Goal: Task Accomplishment & Management: Manage account settings

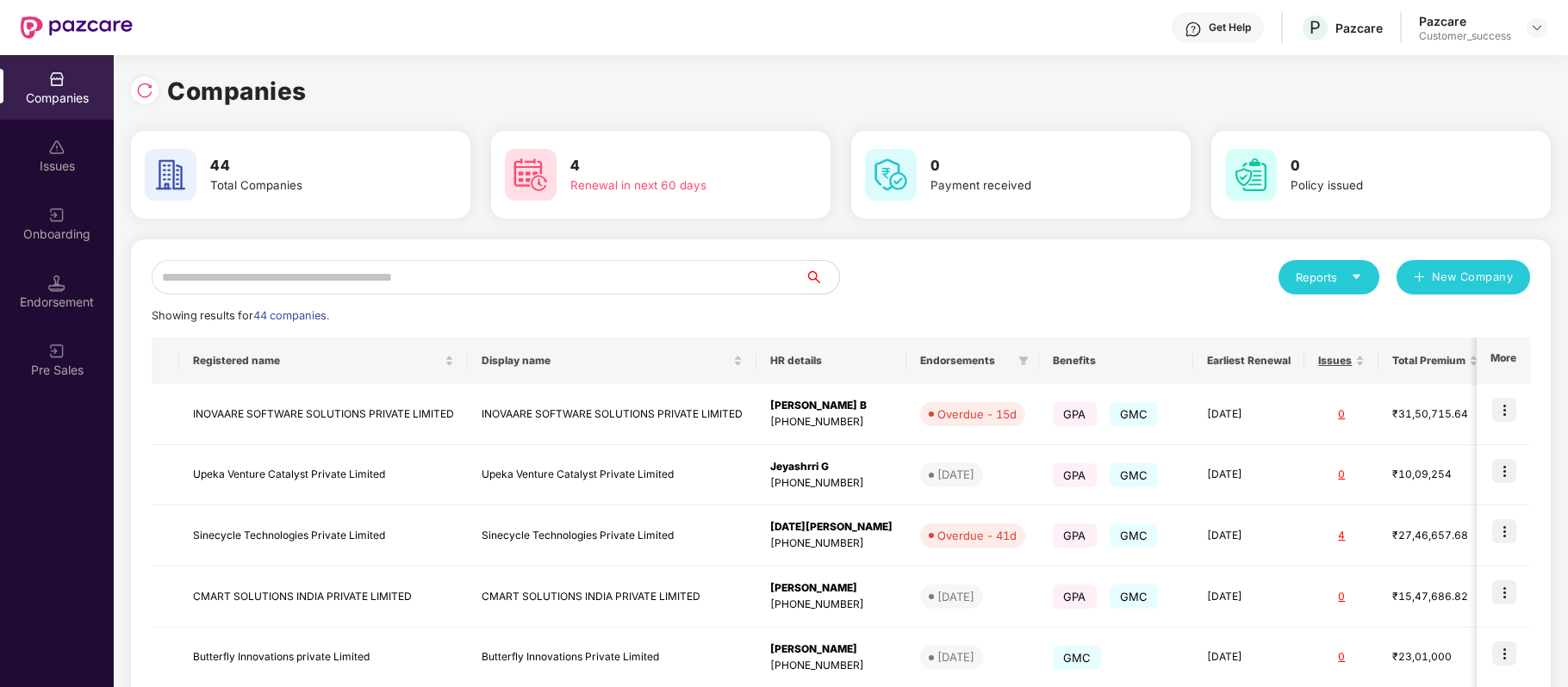
click at [379, 271] on input "text" at bounding box center [478, 277] width 653 height 34
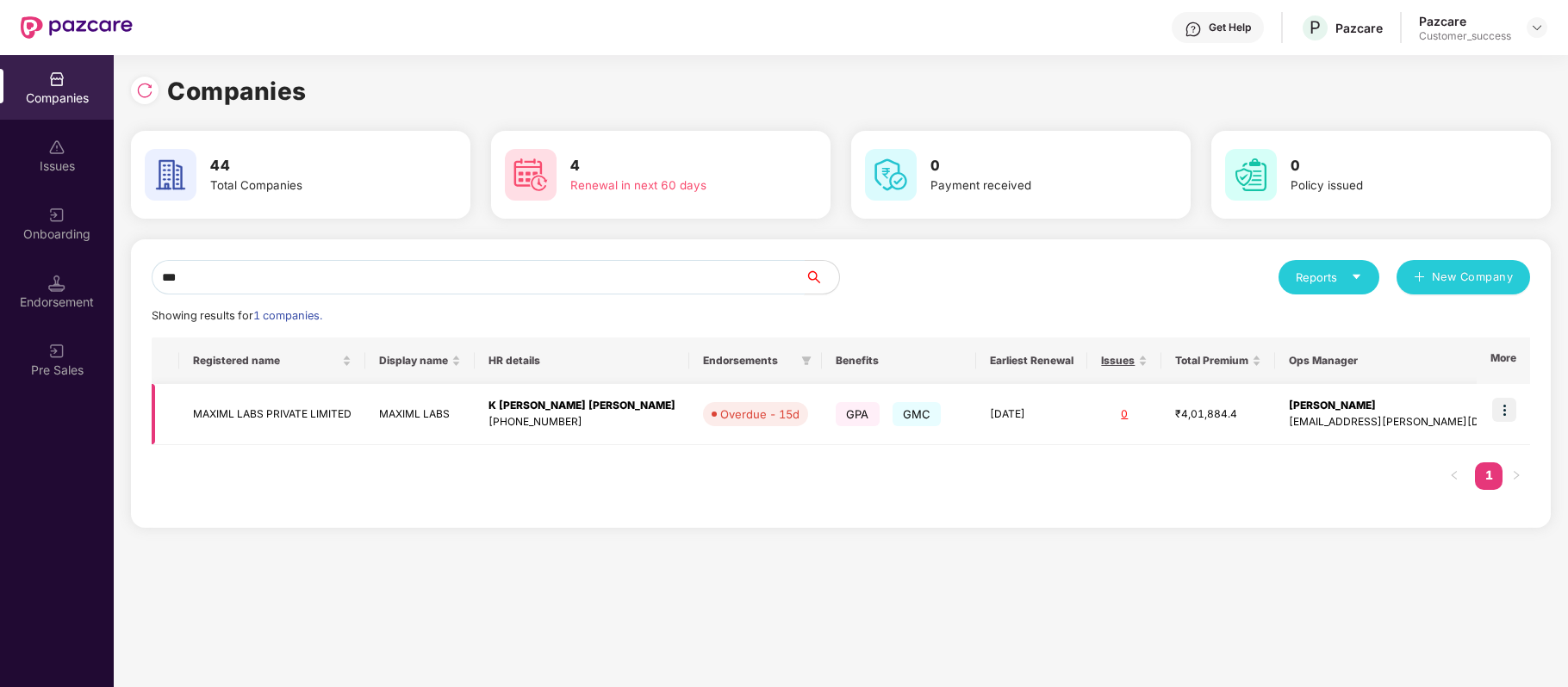
type input "***"
click at [300, 412] on td "MAXIML LABS PRIVATE LIMITED" at bounding box center [272, 414] width 186 height 61
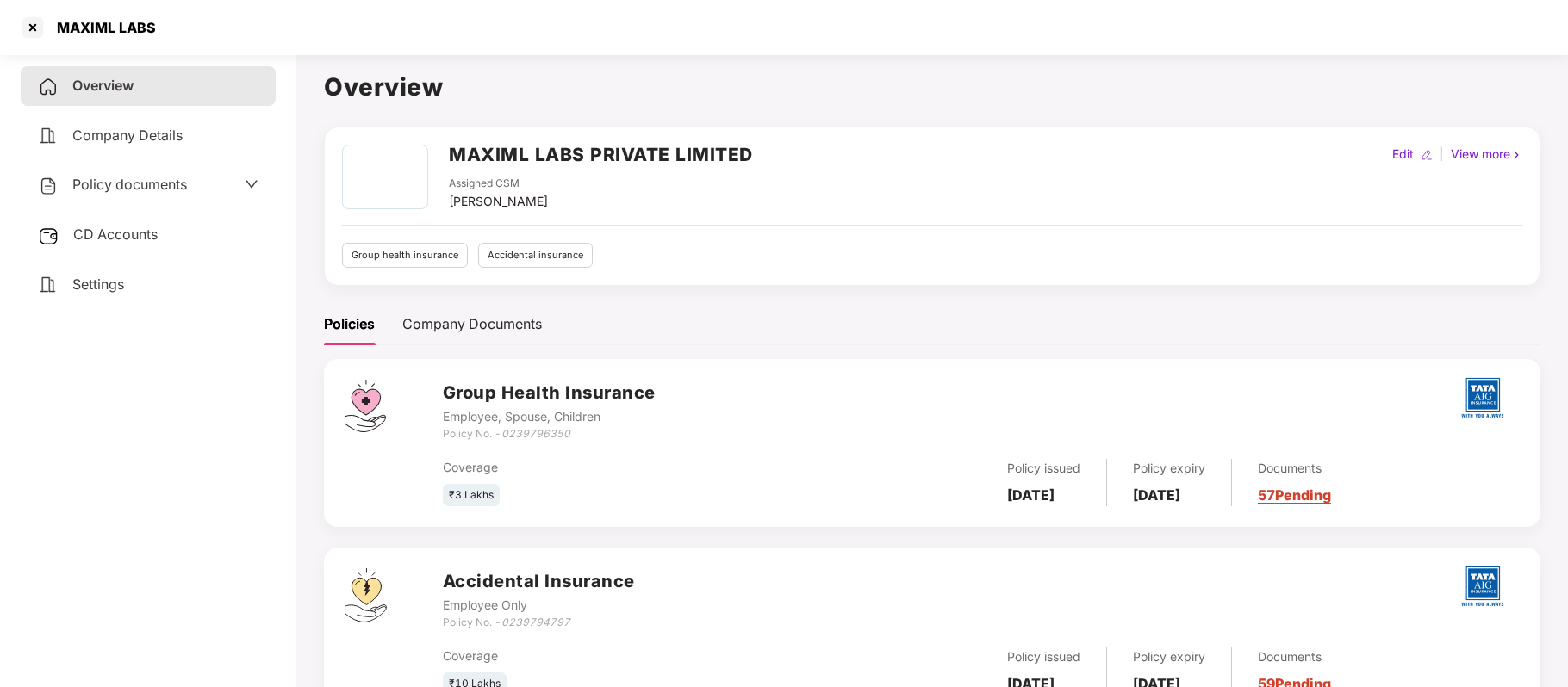
click at [181, 191] on div "Policy documents" at bounding box center [112, 184] width 149 height 22
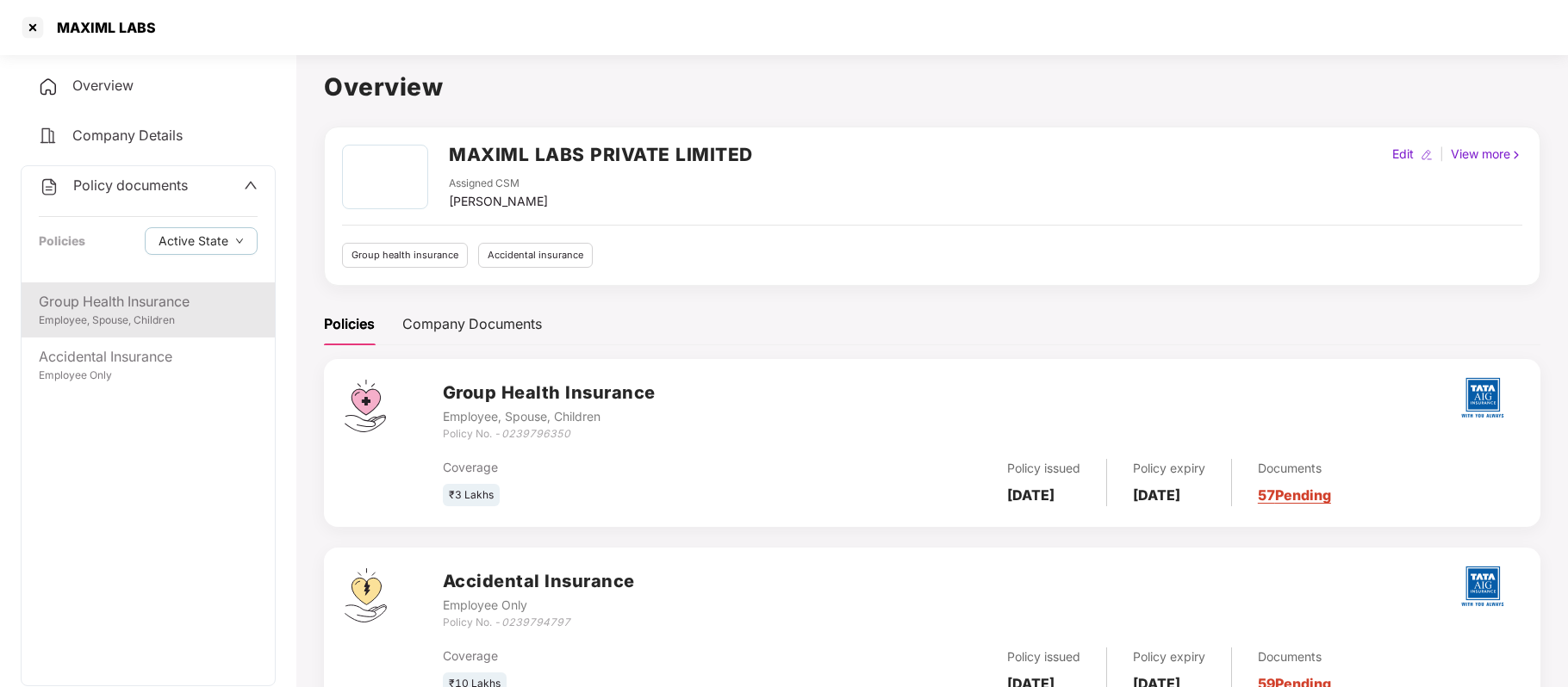
click at [170, 321] on div "Employee, Spouse, Children" at bounding box center [148, 321] width 219 height 17
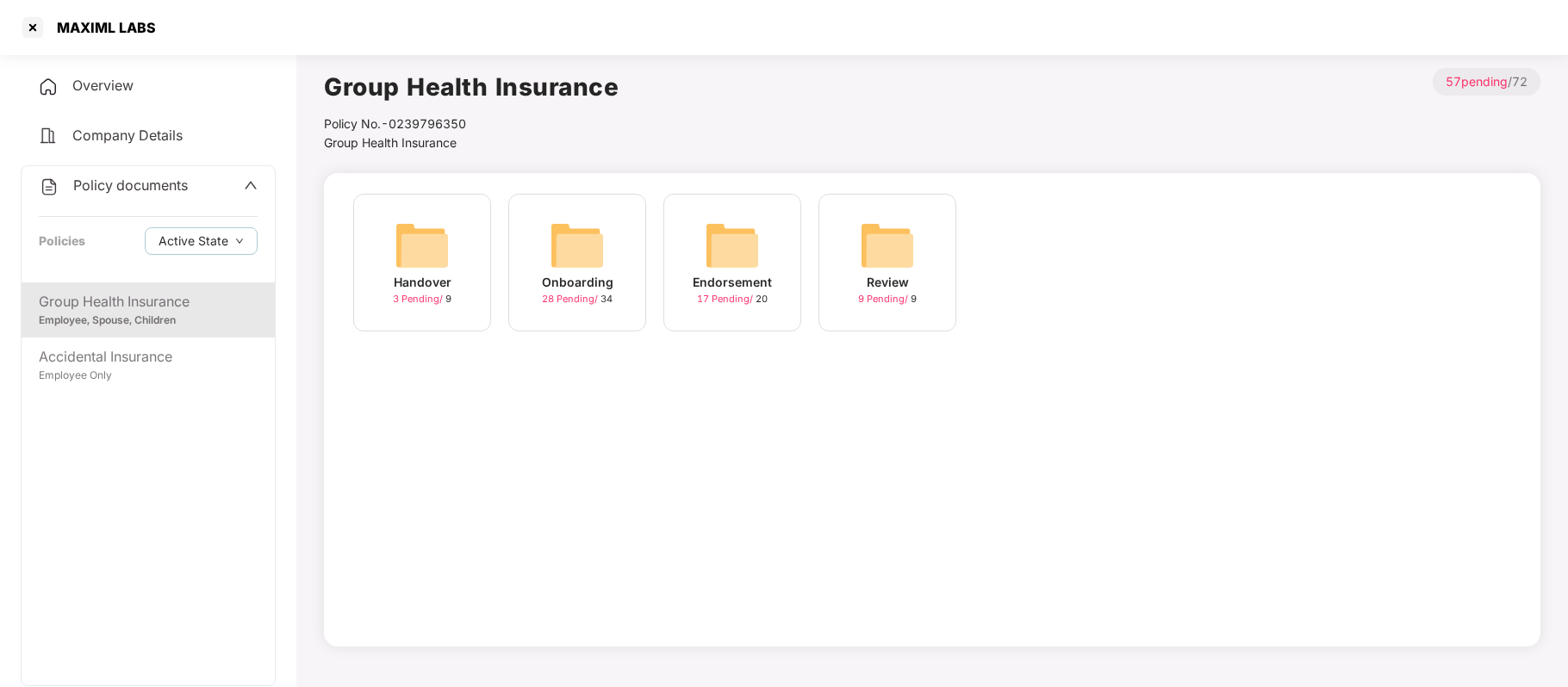
click at [579, 289] on div "Onboarding" at bounding box center [577, 282] width 71 height 19
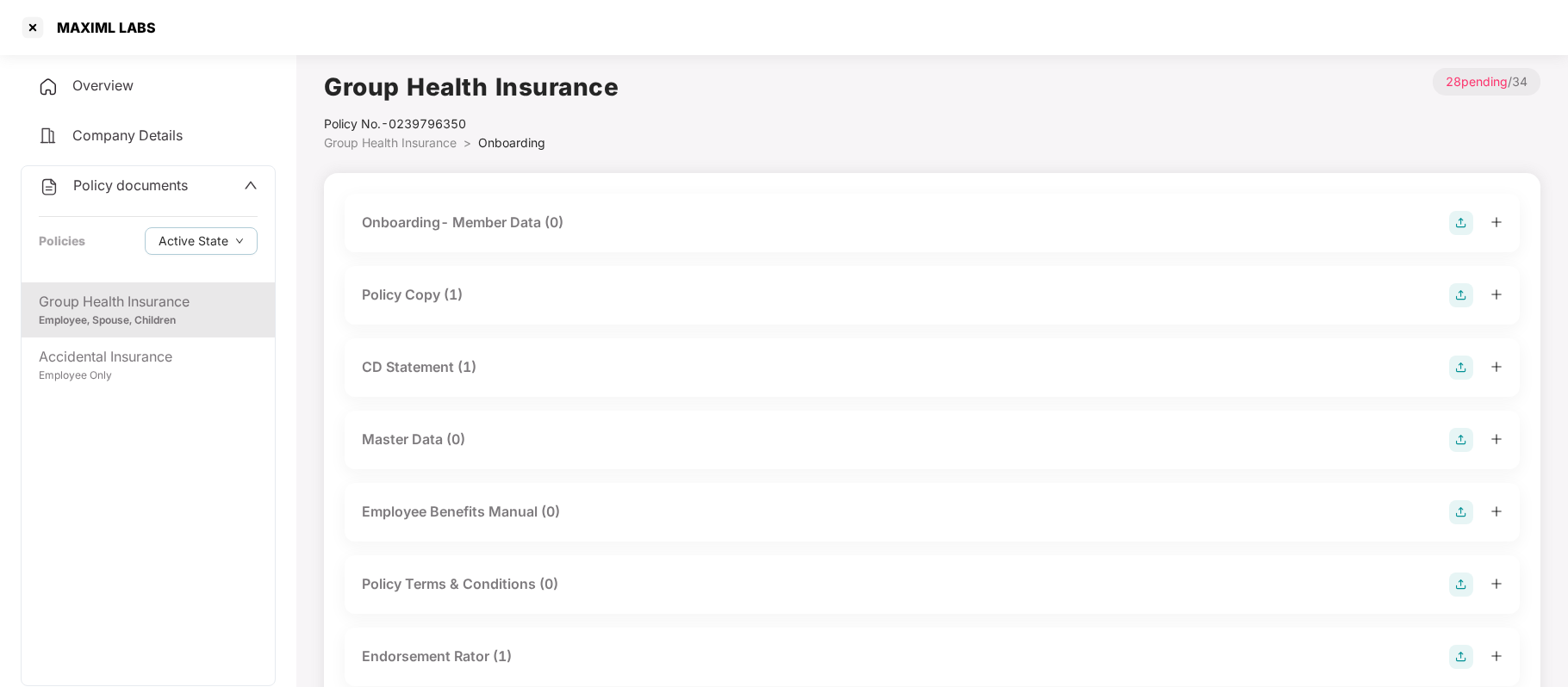
click at [459, 360] on div "CD Statement (1)" at bounding box center [419, 367] width 115 height 21
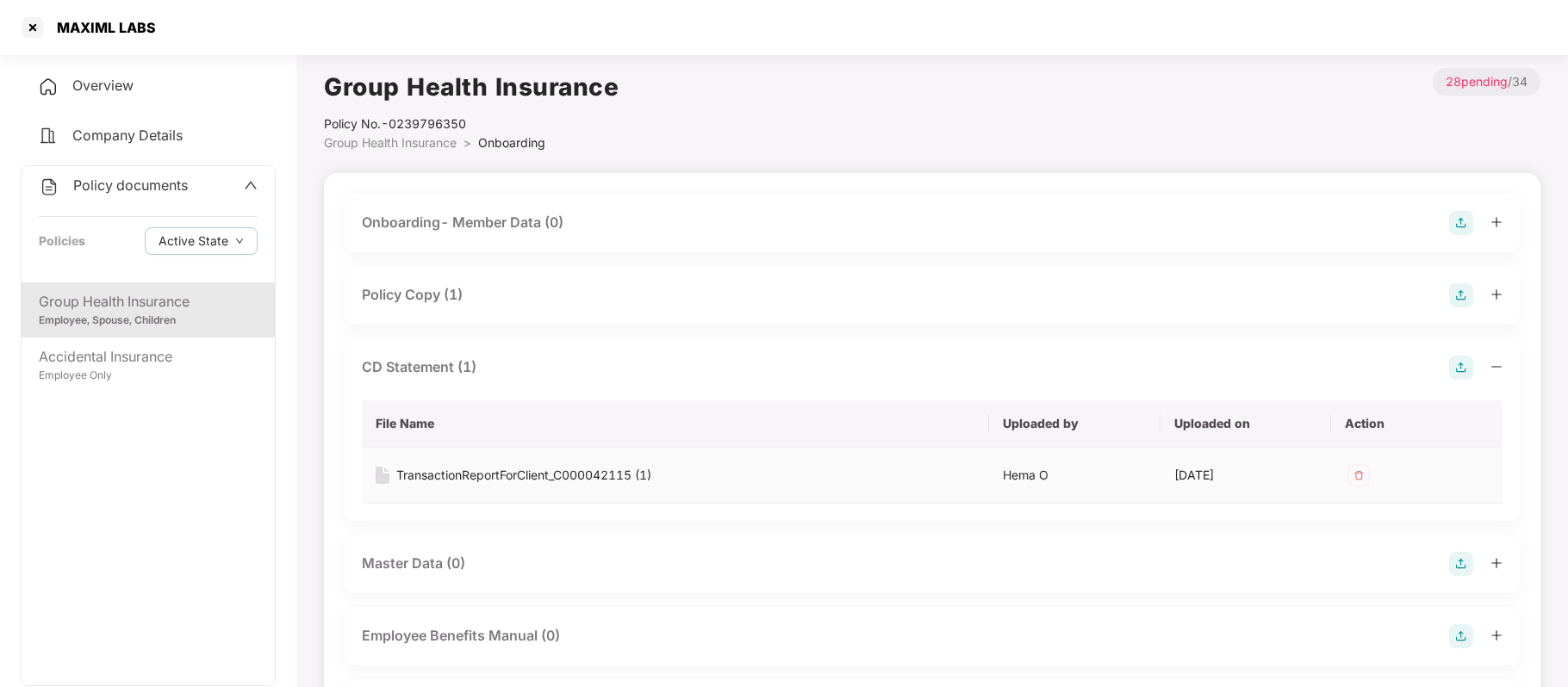
click at [482, 468] on div "TransactionReportForClient_C000042115 (1)" at bounding box center [523, 474] width 255 height 19
click at [241, 243] on icon "down" at bounding box center [240, 242] width 9 height 9
click at [214, 310] on label "Archived State" at bounding box center [204, 297] width 119 height 24
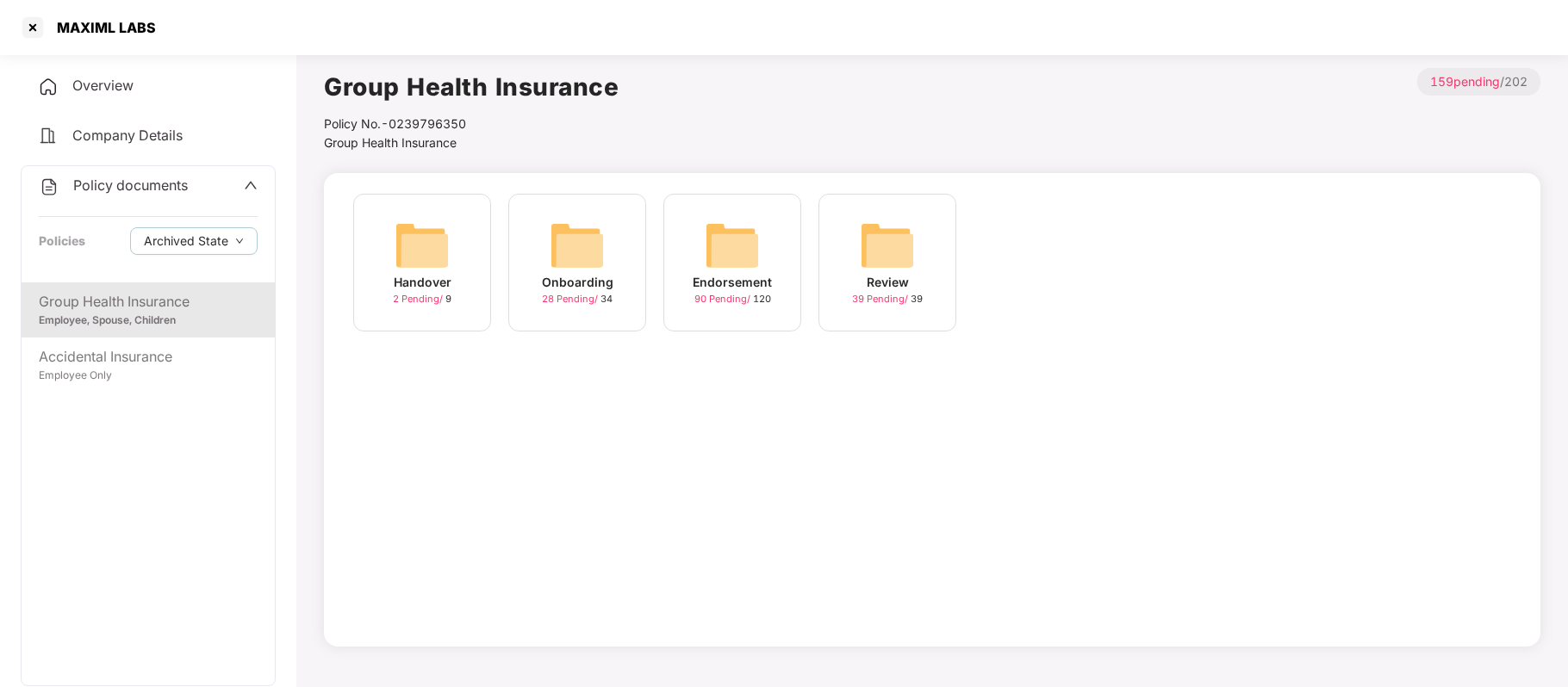
click at [715, 284] on div "Endorsement" at bounding box center [732, 282] width 79 height 19
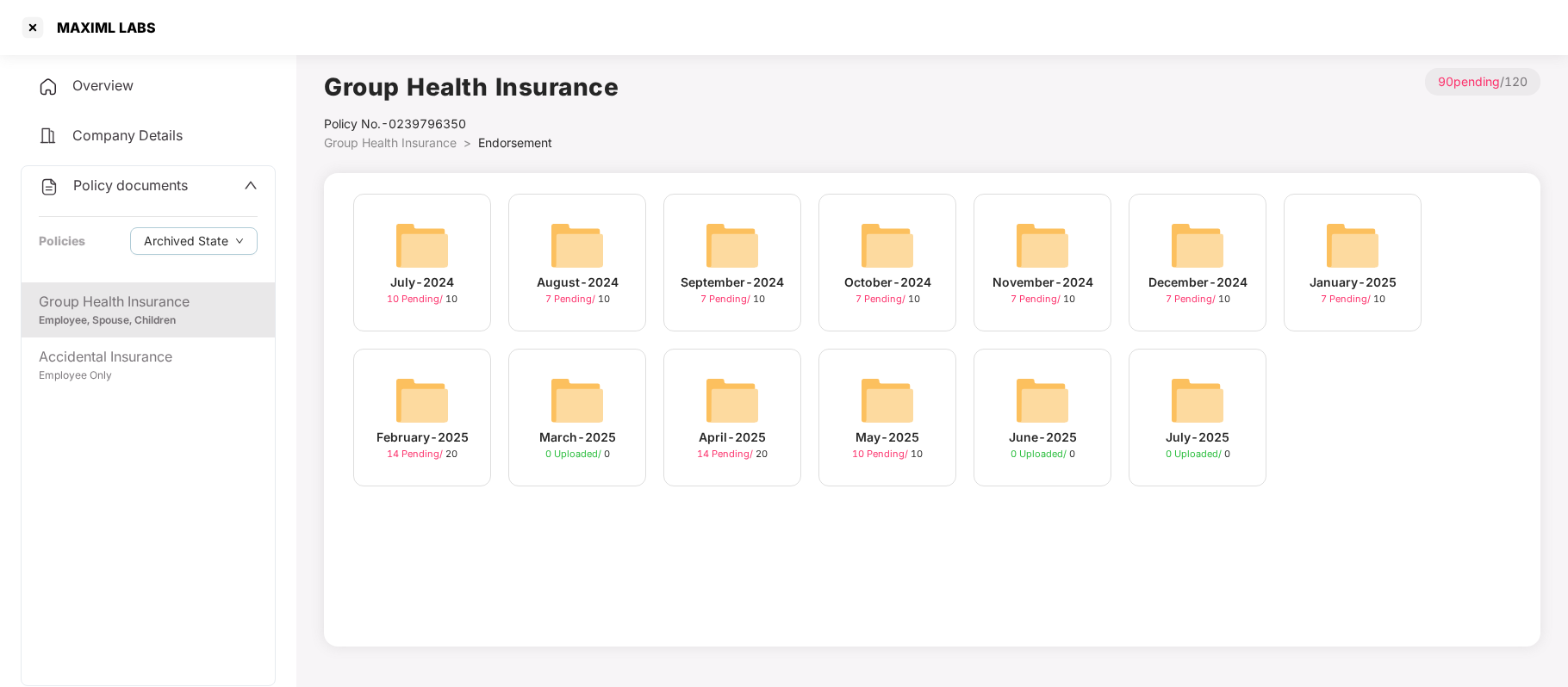
click at [884, 434] on div "May-2025" at bounding box center [887, 437] width 63 height 19
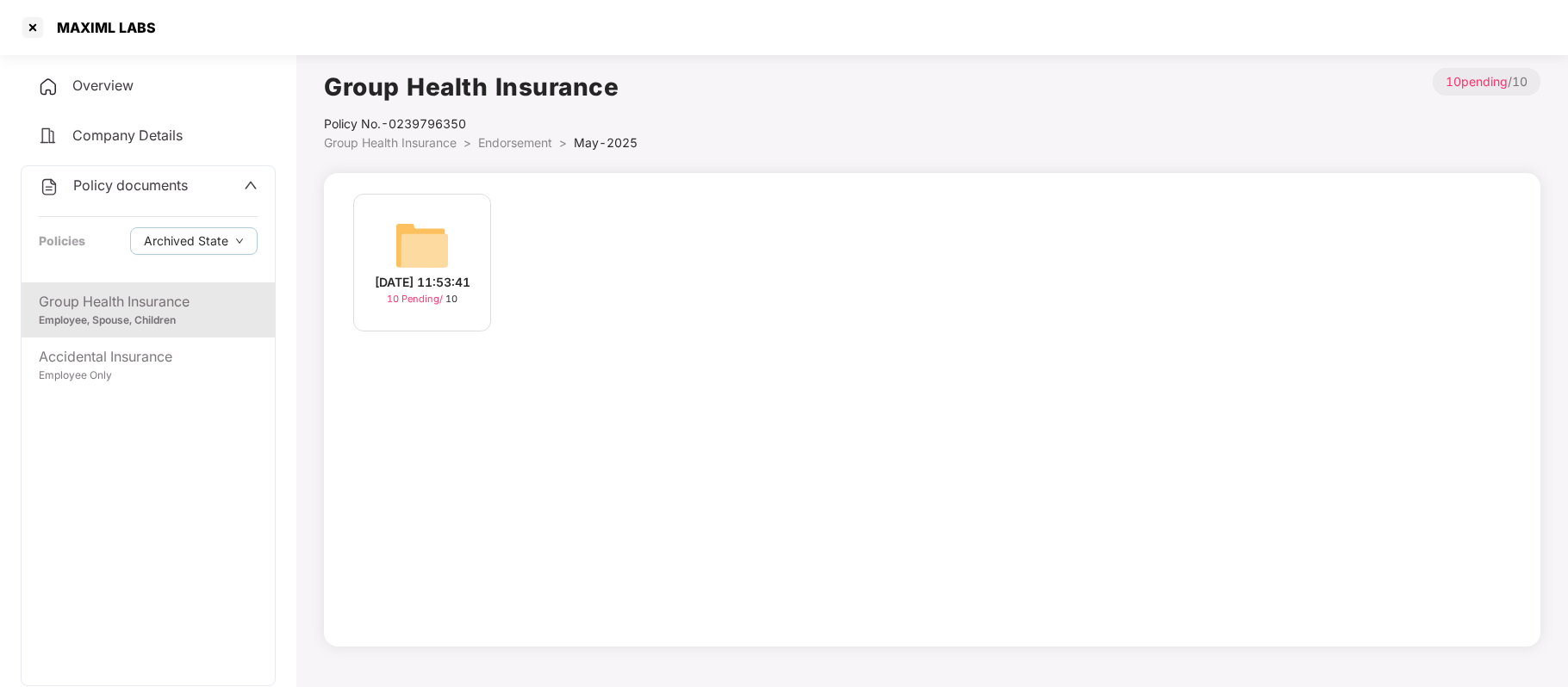
click at [428, 292] on div "[DATE] 11:53:41" at bounding box center [422, 282] width 95 height 19
click at [94, 388] on div "Accidental Insurance Employee Only" at bounding box center [147, 365] width 253 height 56
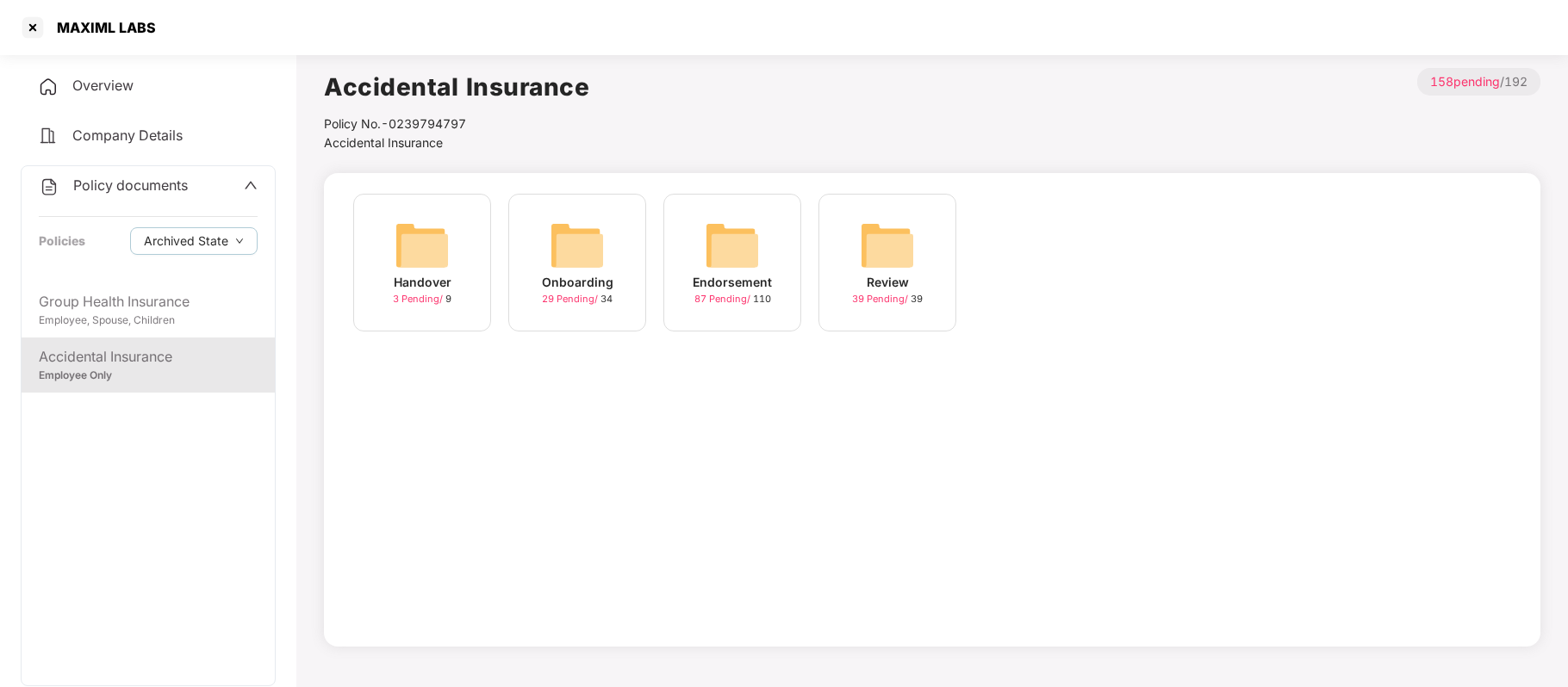
click at [697, 279] on div "Endorsement" at bounding box center [732, 282] width 79 height 19
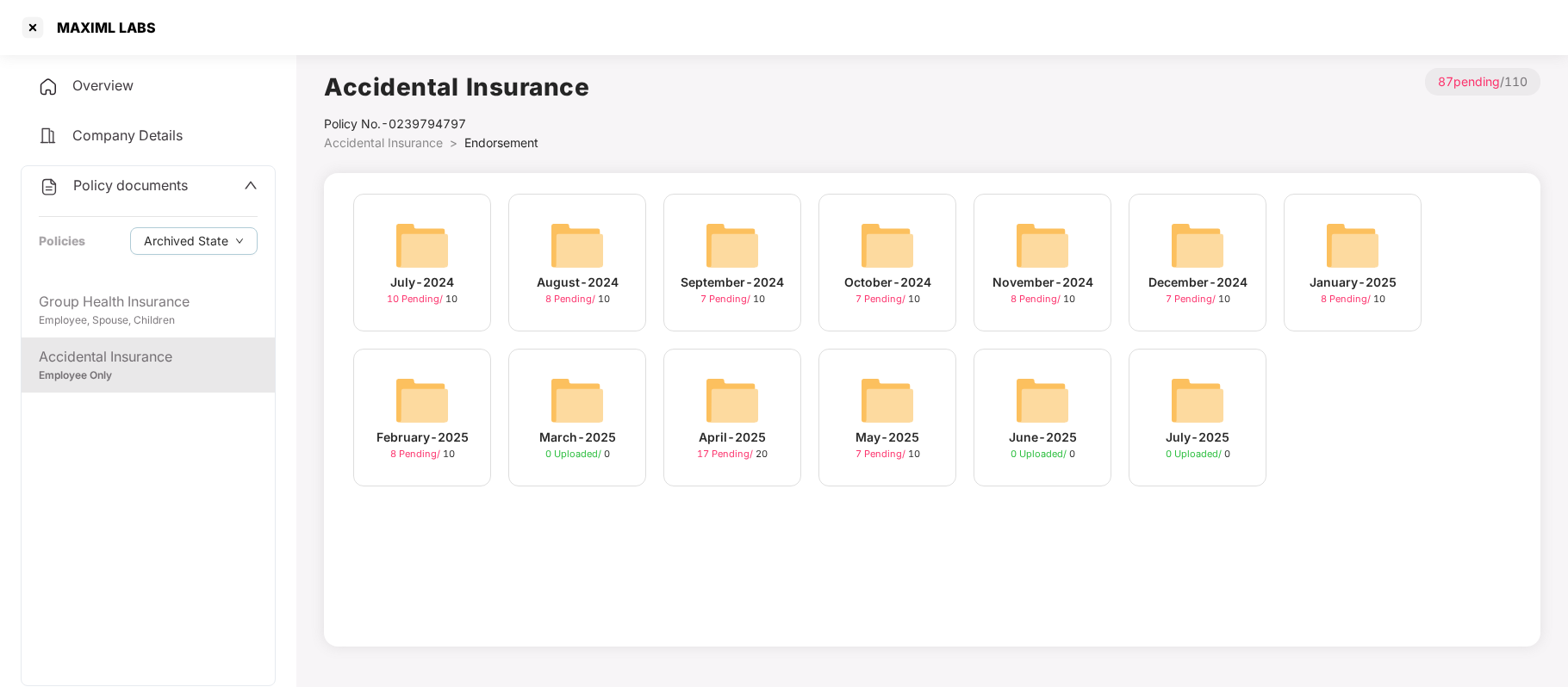
click at [893, 449] on span "7 Pending /" at bounding box center [882, 454] width 53 height 12
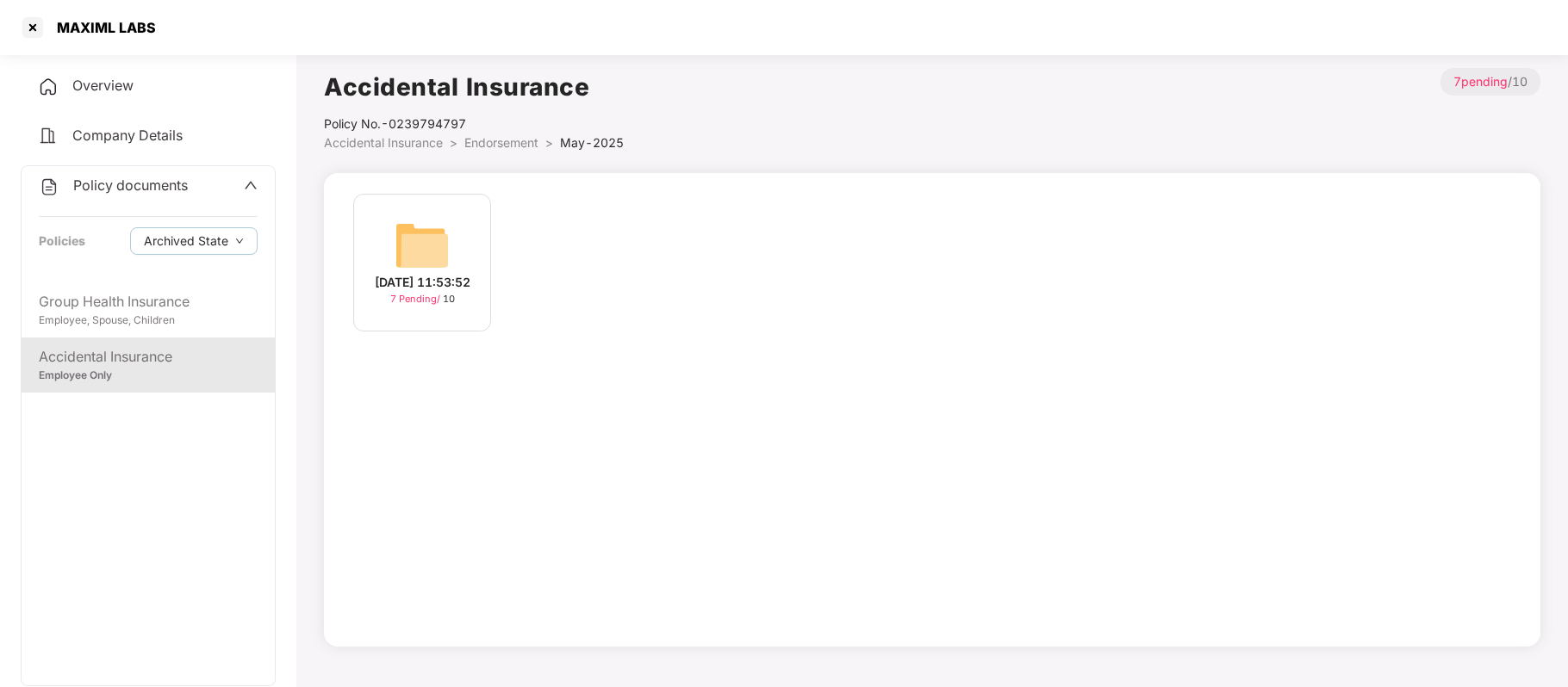
click at [456, 273] on div "[DATE] 11:53:52" at bounding box center [422, 282] width 95 height 19
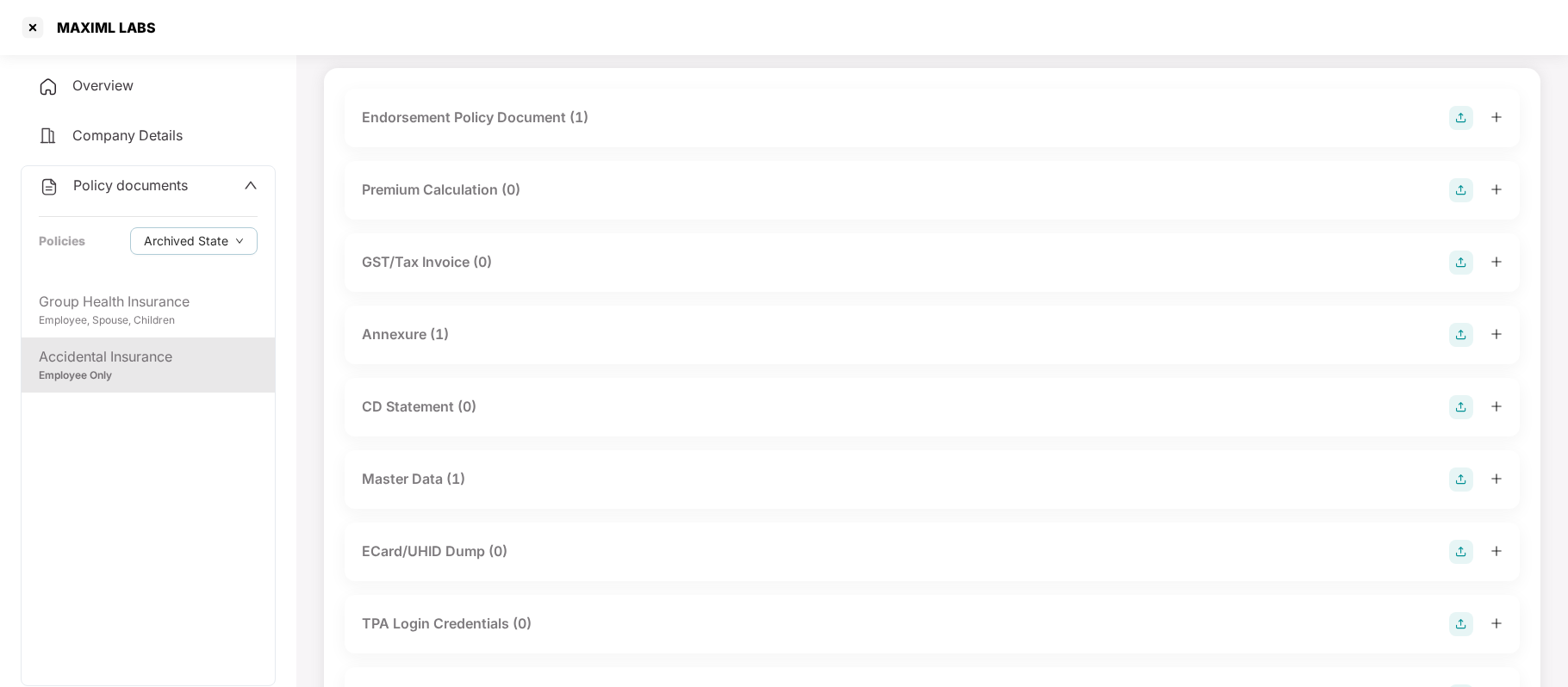
scroll to position [107, 0]
click at [457, 473] on div "Master Data (1)" at bounding box center [413, 477] width 103 height 21
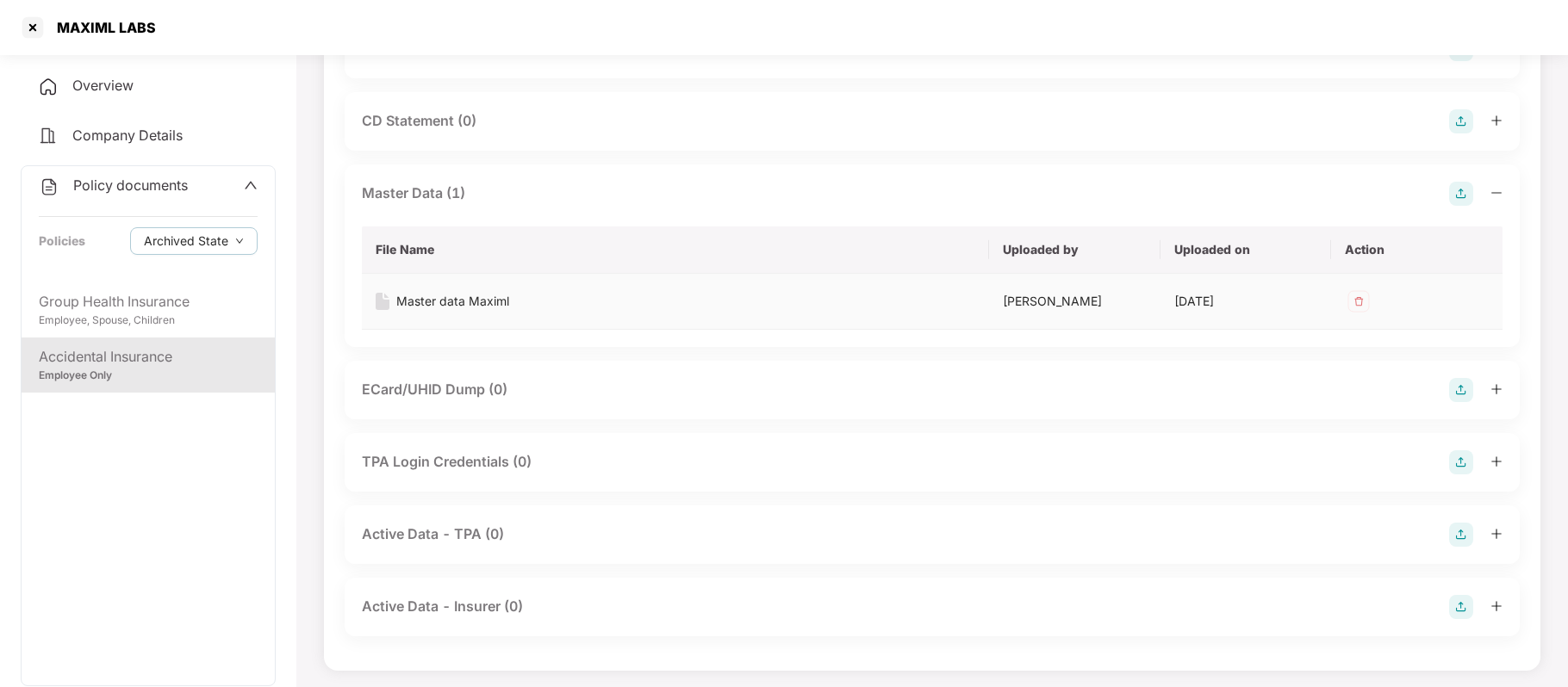
scroll to position [392, 0]
click at [489, 302] on div "Master data Maximl" at bounding box center [452, 299] width 113 height 19
click at [29, 25] on div at bounding box center [32, 27] width 27 height 27
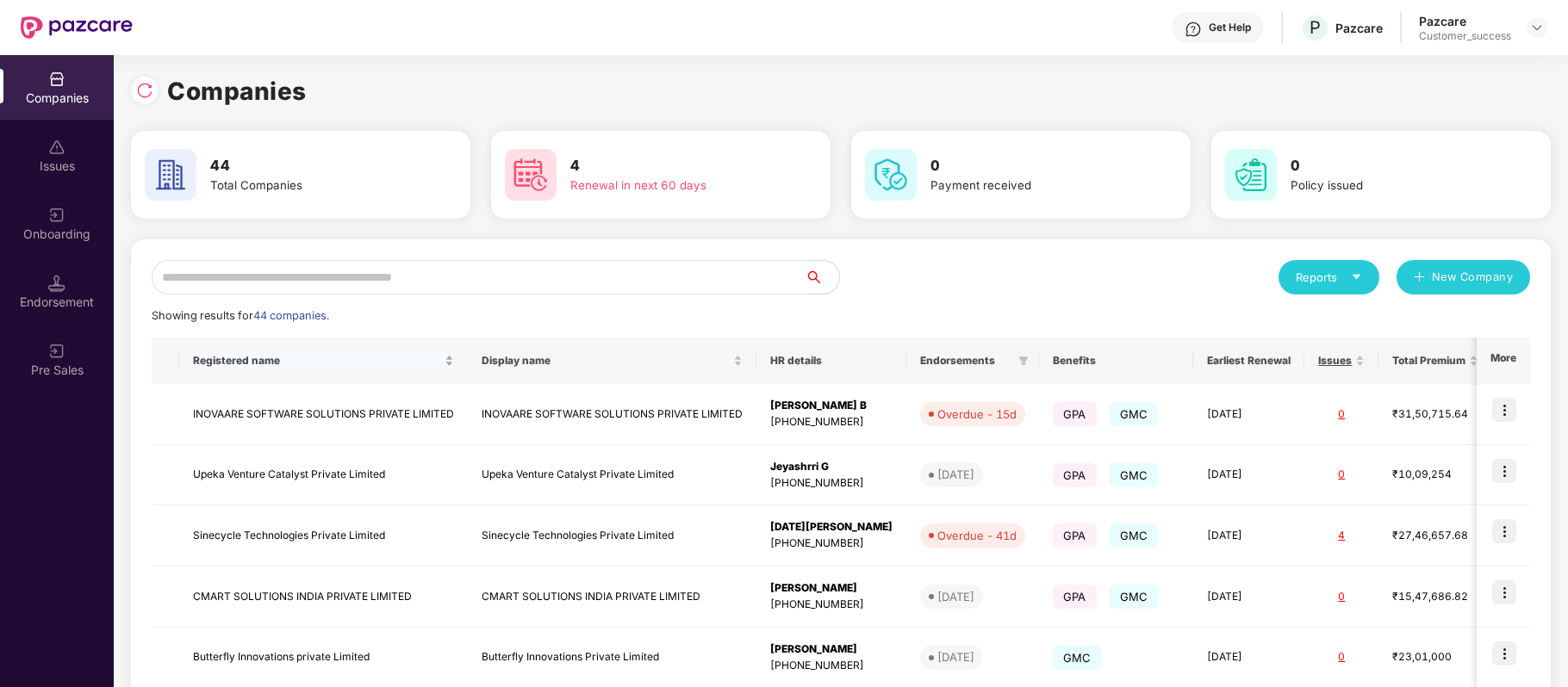
scroll to position [0, 0]
click at [146, 90] on img at bounding box center [145, 91] width 18 height 18
click at [59, 213] on img at bounding box center [57, 215] width 18 height 18
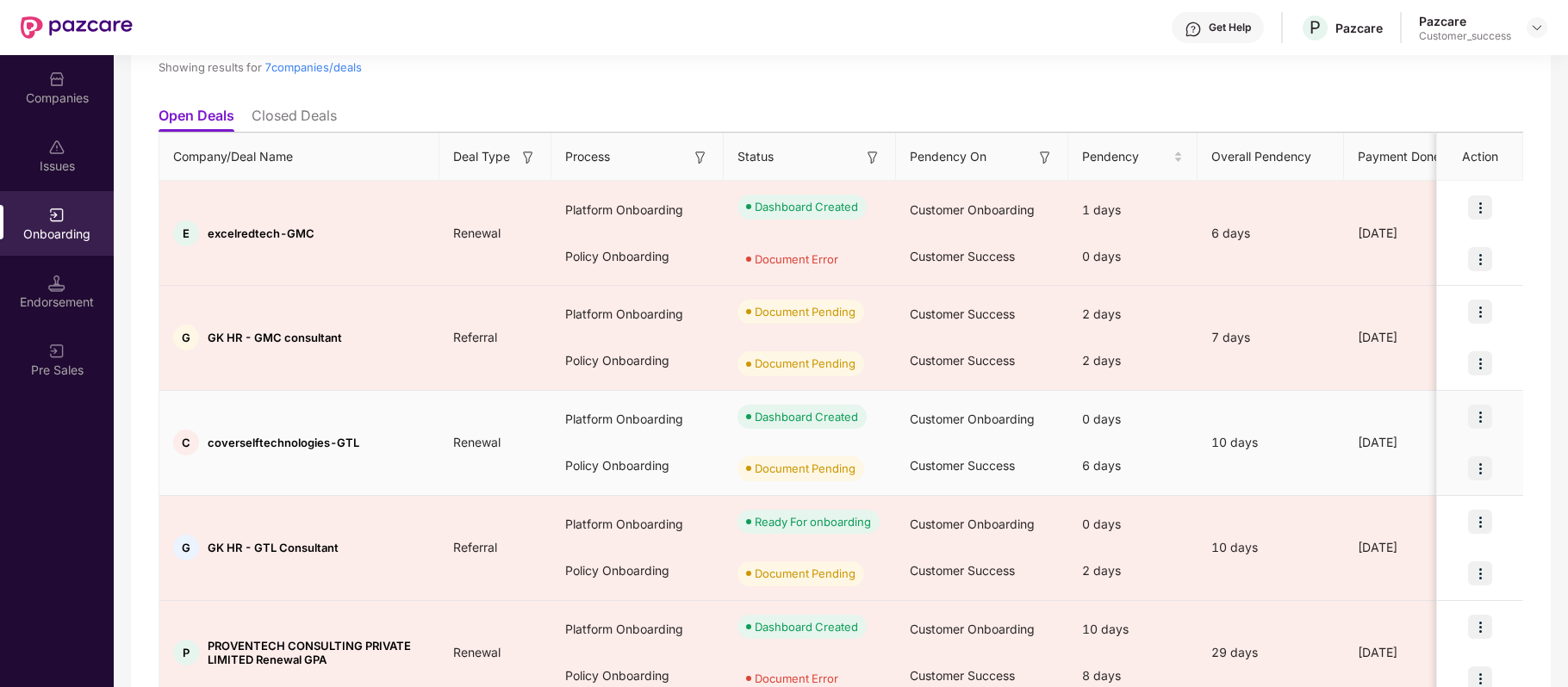
scroll to position [204, 0]
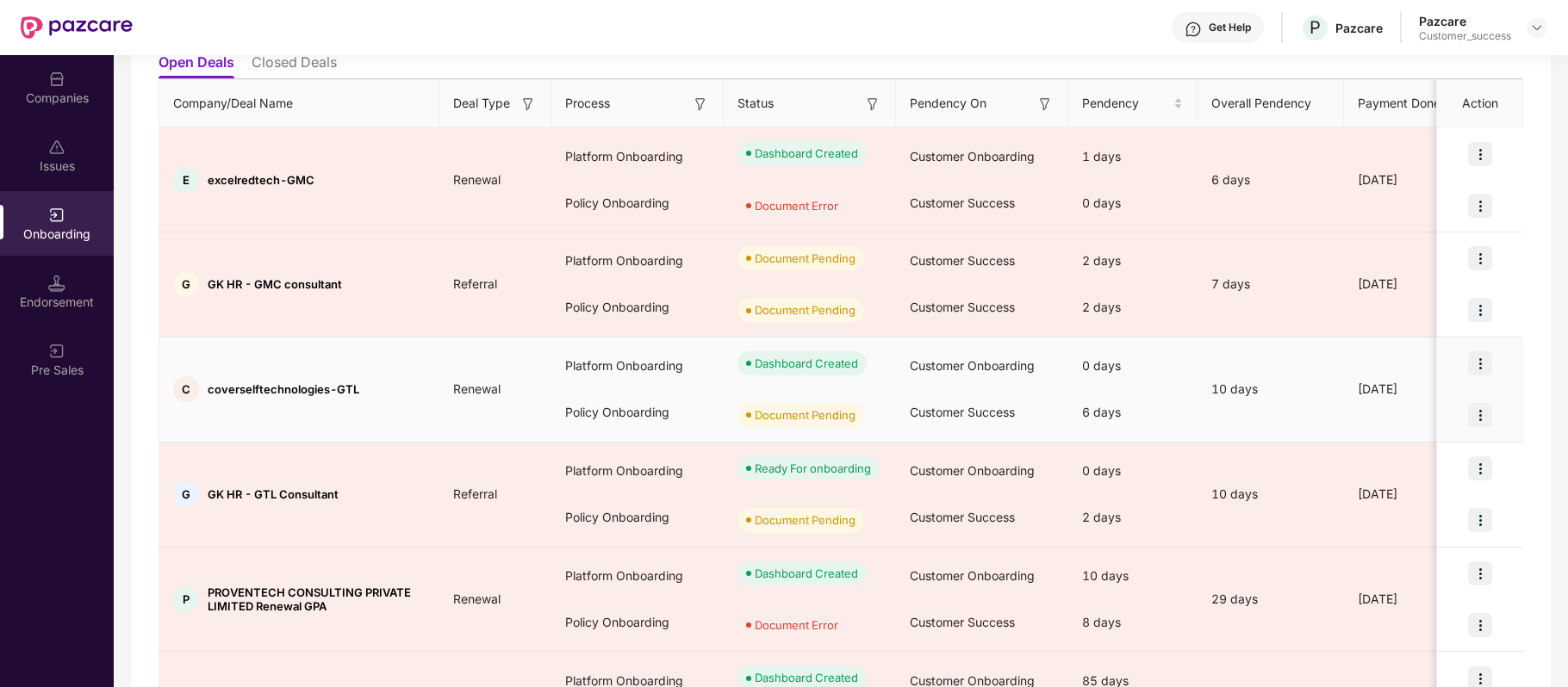
click at [1475, 417] on img at bounding box center [1479, 414] width 24 height 24
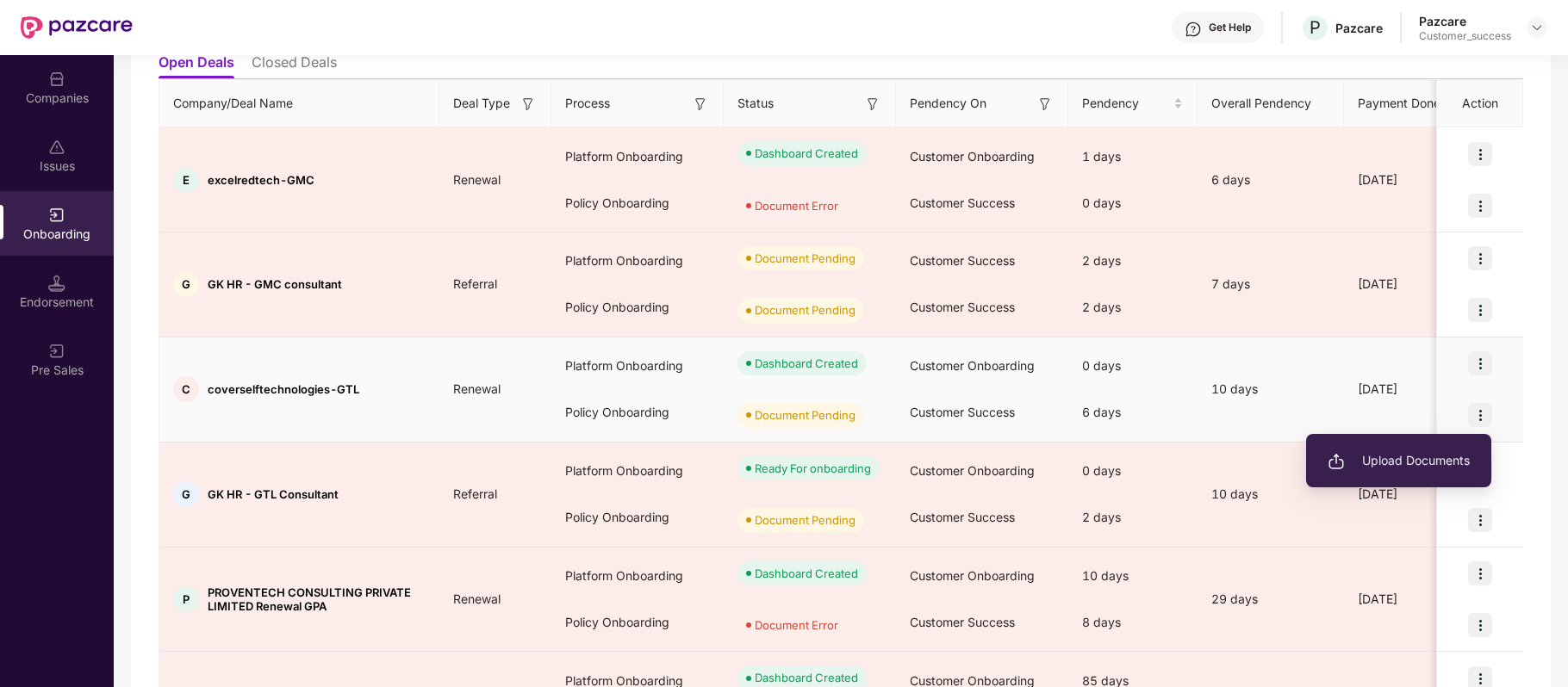
click at [1424, 468] on span "Upload Documents" at bounding box center [1398, 460] width 142 height 19
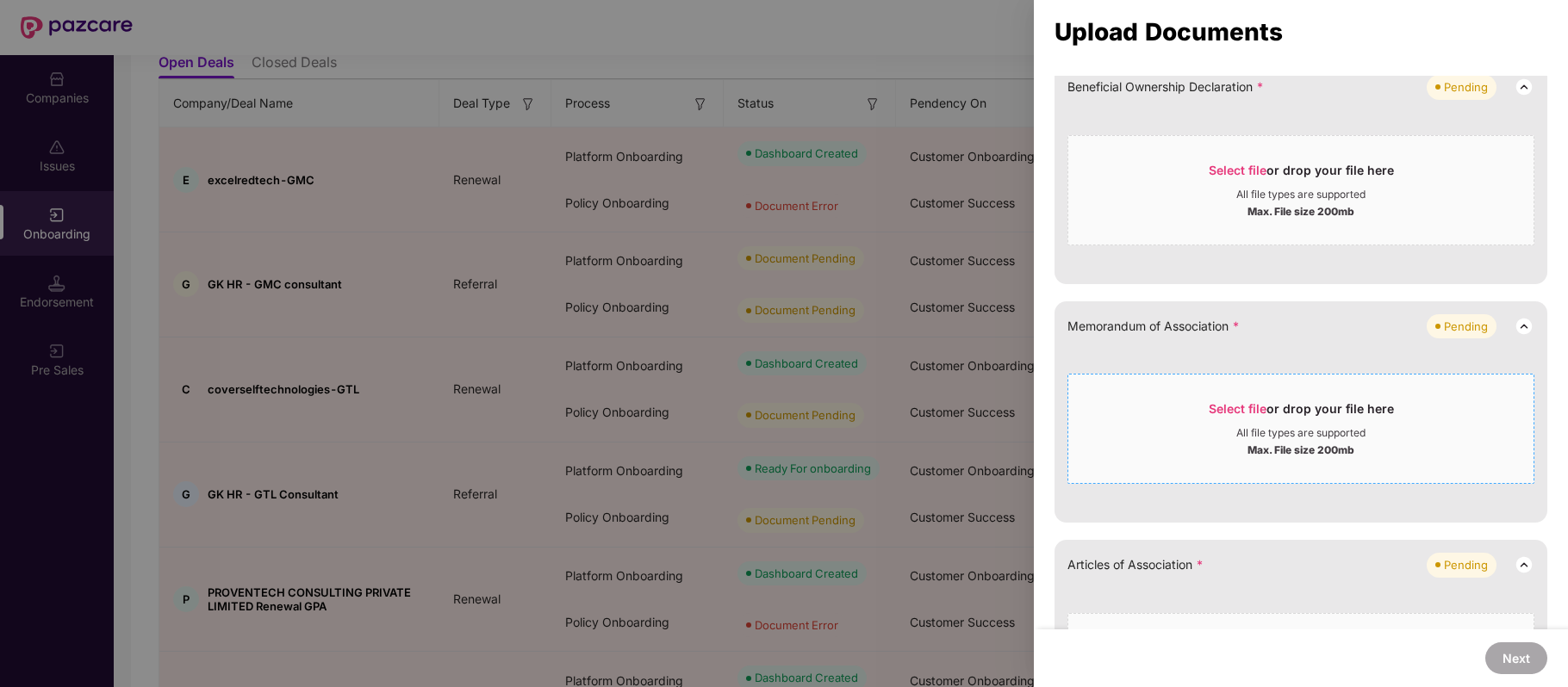
scroll to position [597, 0]
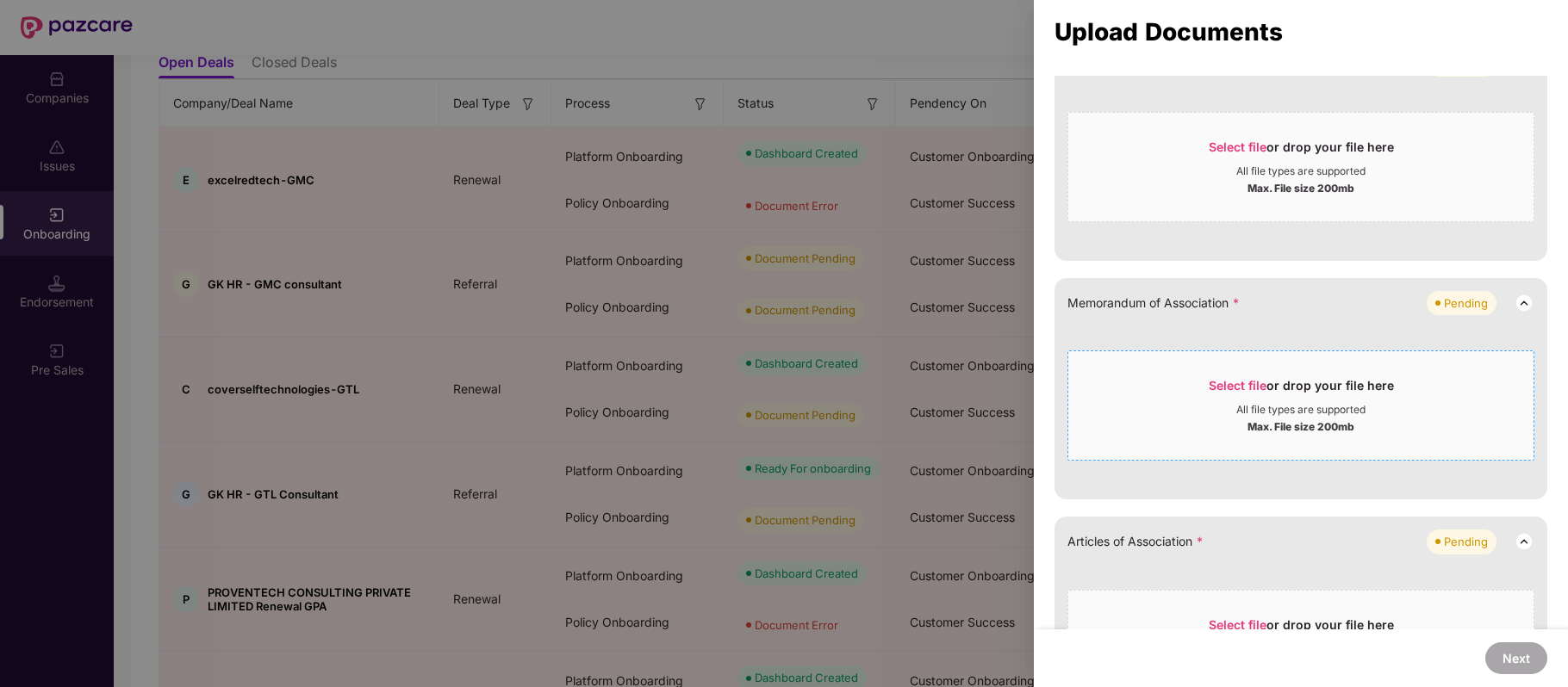
click at [1237, 380] on span "Select file" at bounding box center [1236, 385] width 57 height 15
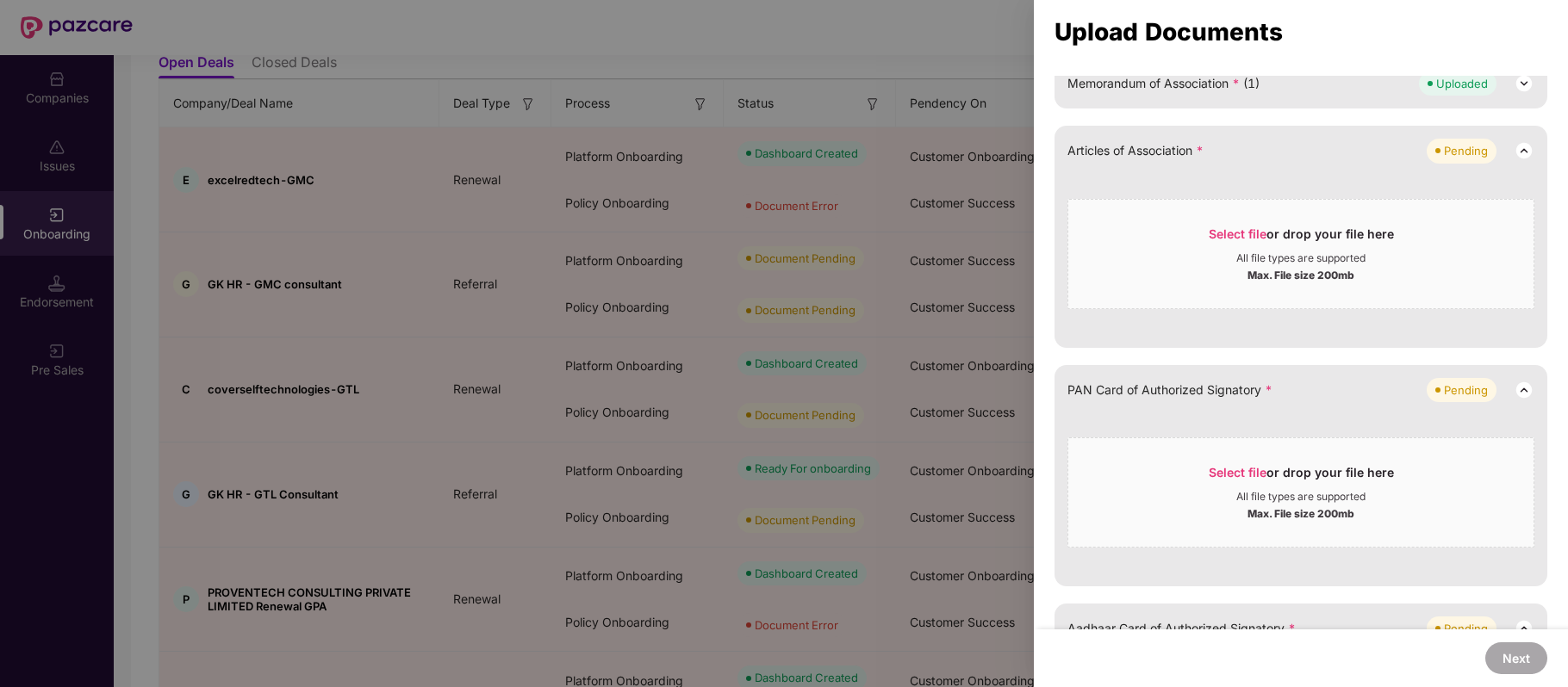
scroll to position [824, 0]
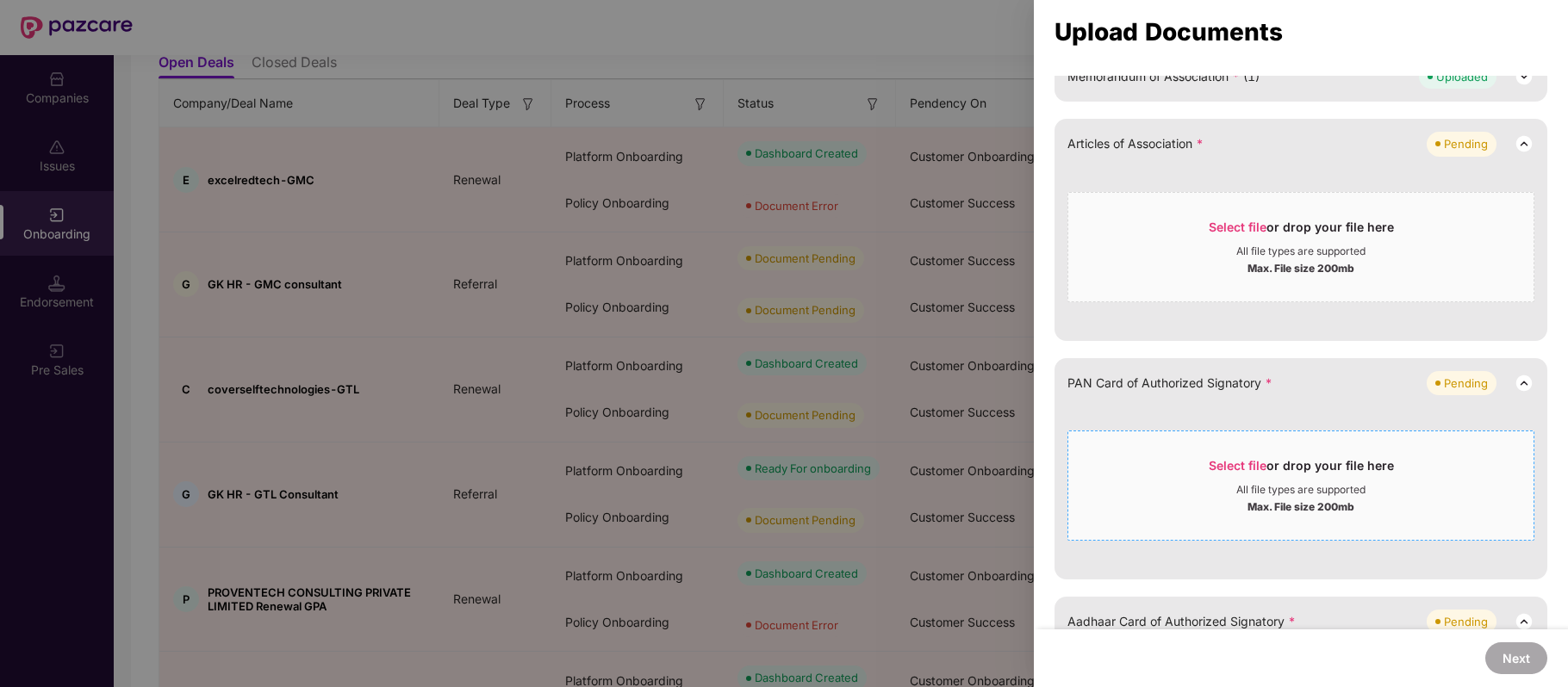
click at [1230, 460] on span "Select file" at bounding box center [1236, 466] width 57 height 15
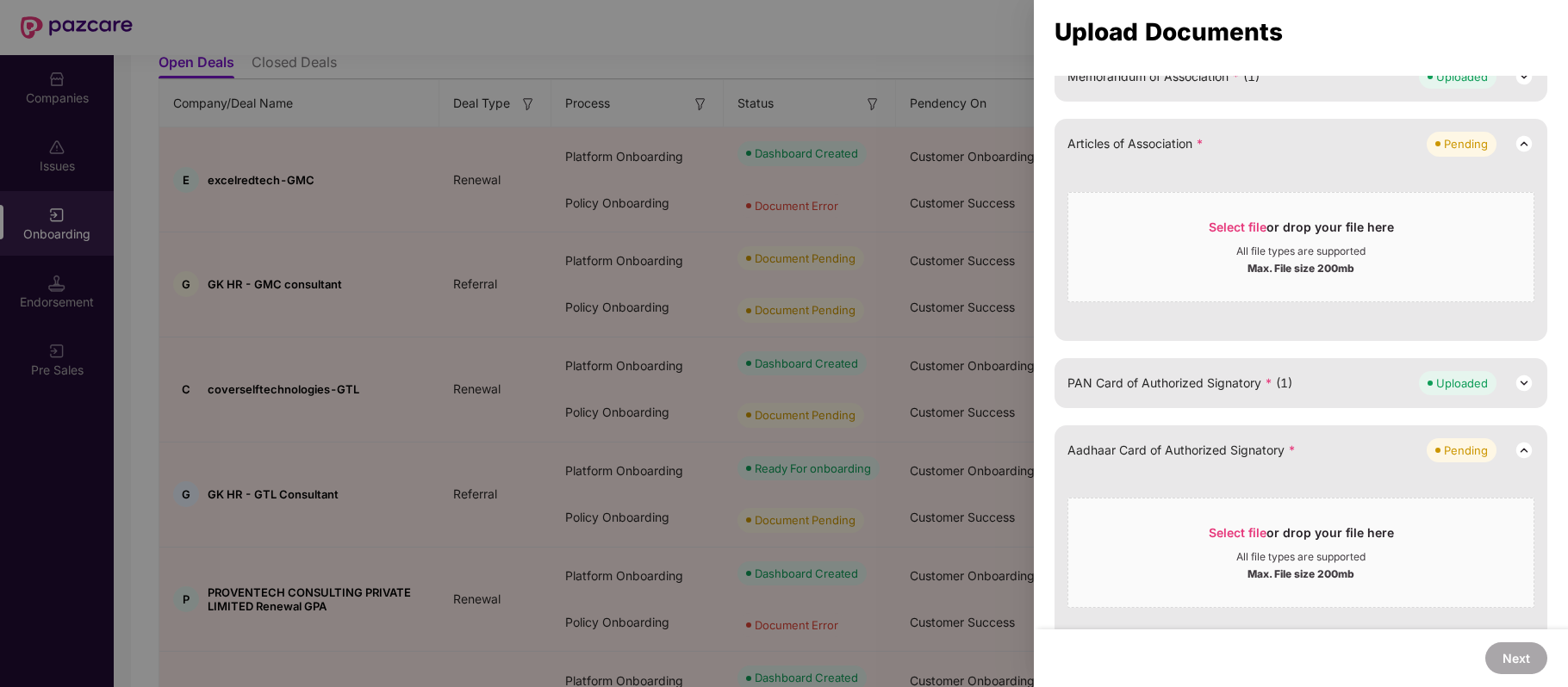
scroll to position [853, 0]
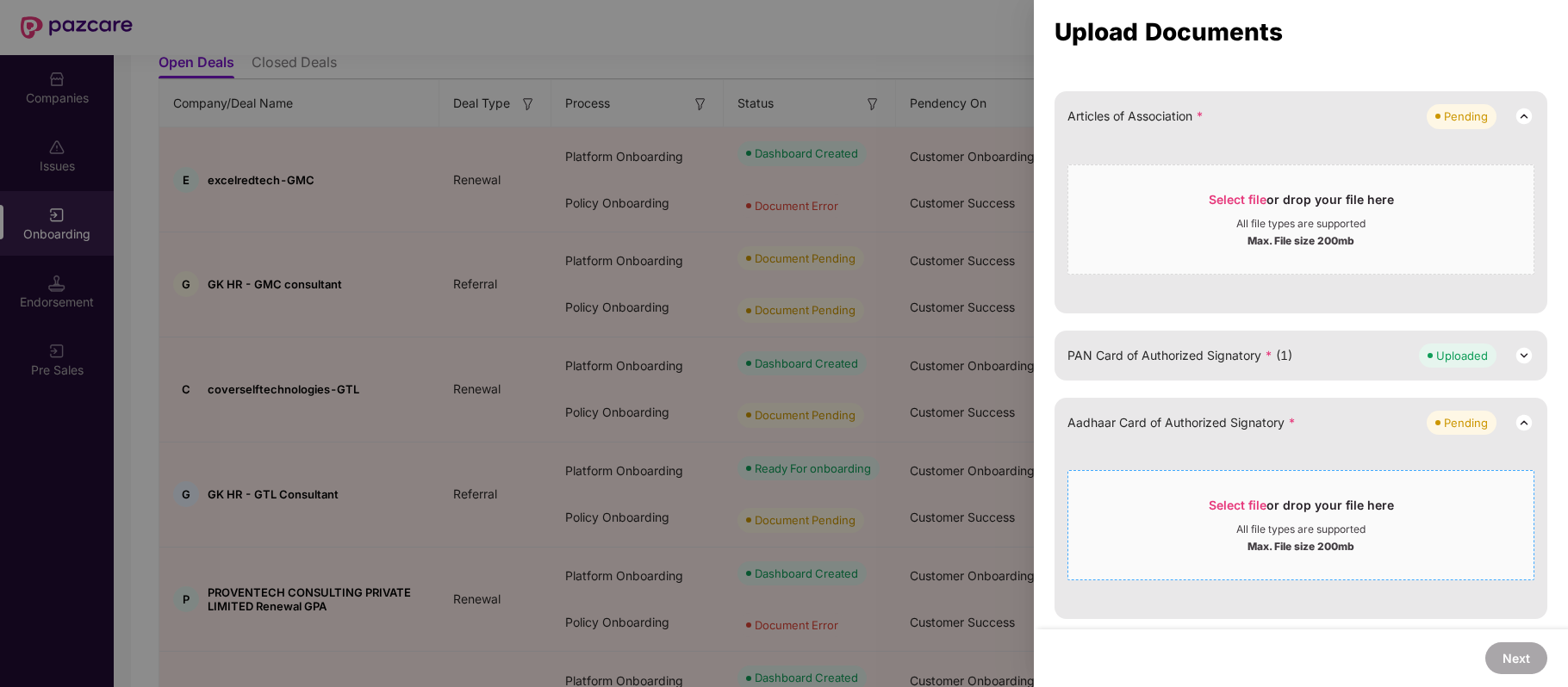
click at [1228, 504] on span "Select file" at bounding box center [1236, 505] width 57 height 15
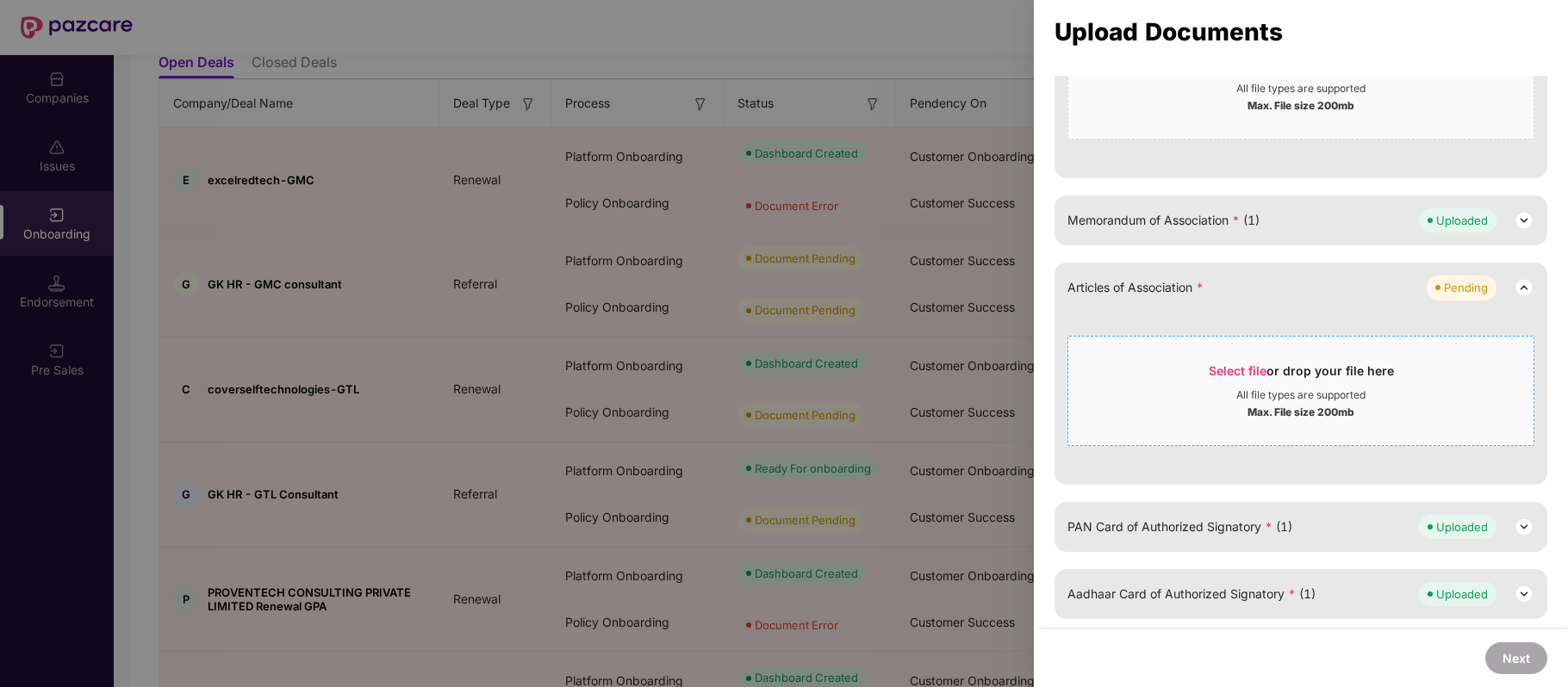
click at [1211, 369] on span "Select file" at bounding box center [1236, 370] width 57 height 15
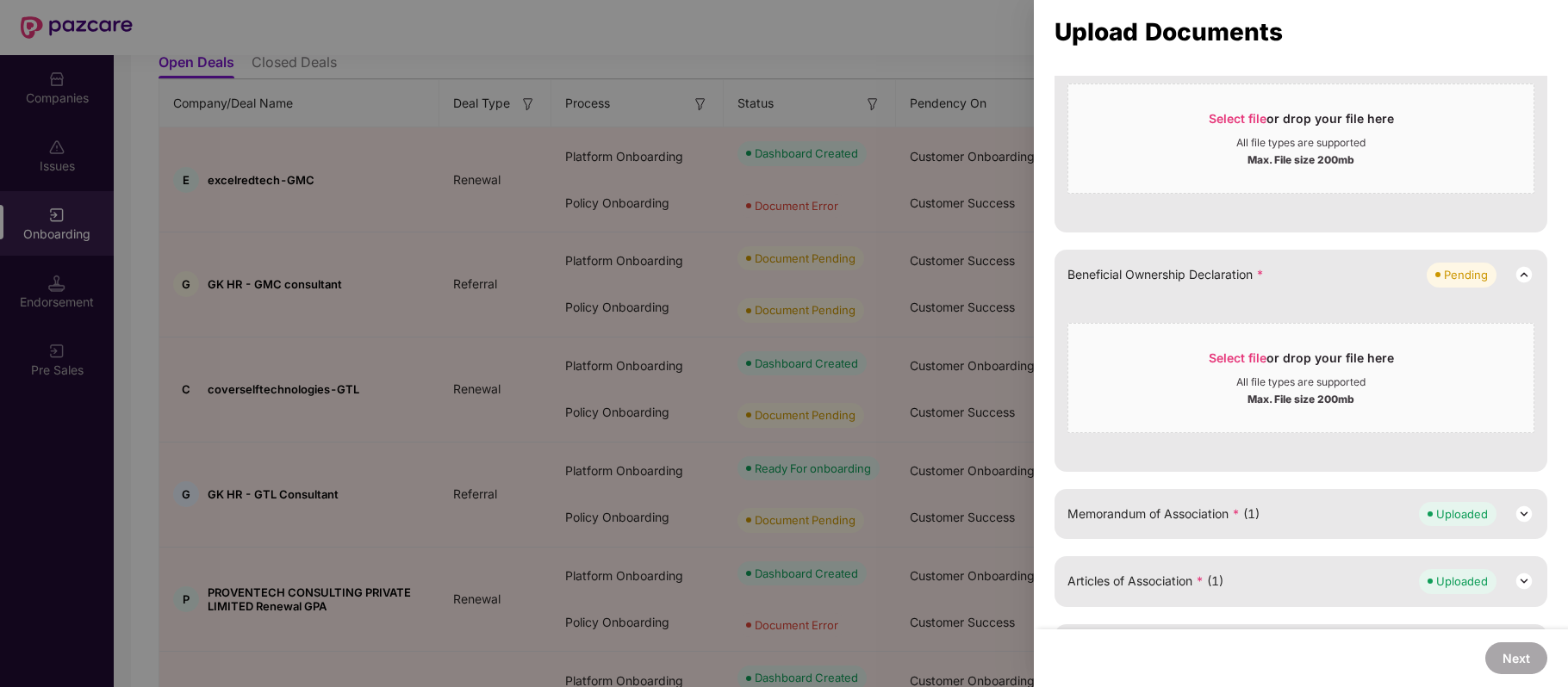
scroll to position [385, 0]
click at [1242, 358] on span "Select file" at bounding box center [1236, 359] width 57 height 15
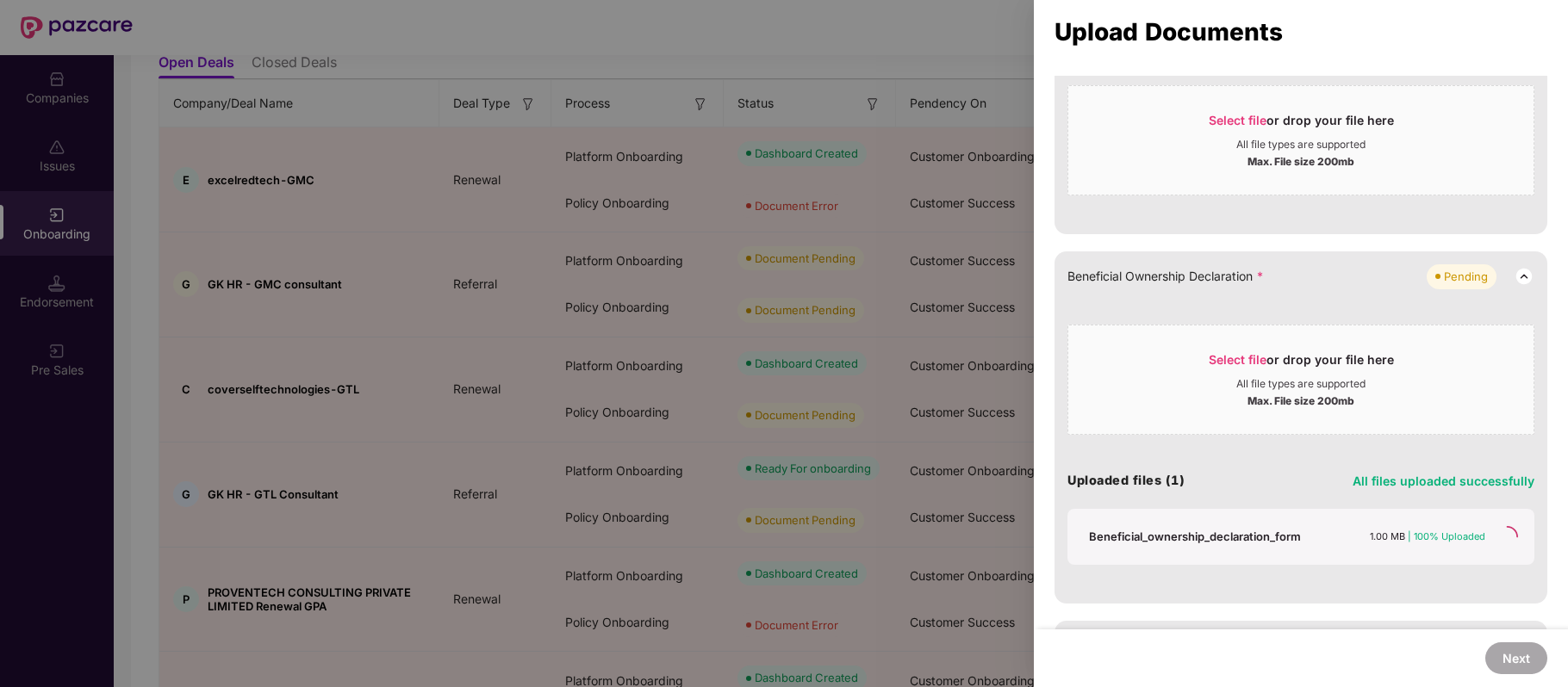
scroll to position [338, 0]
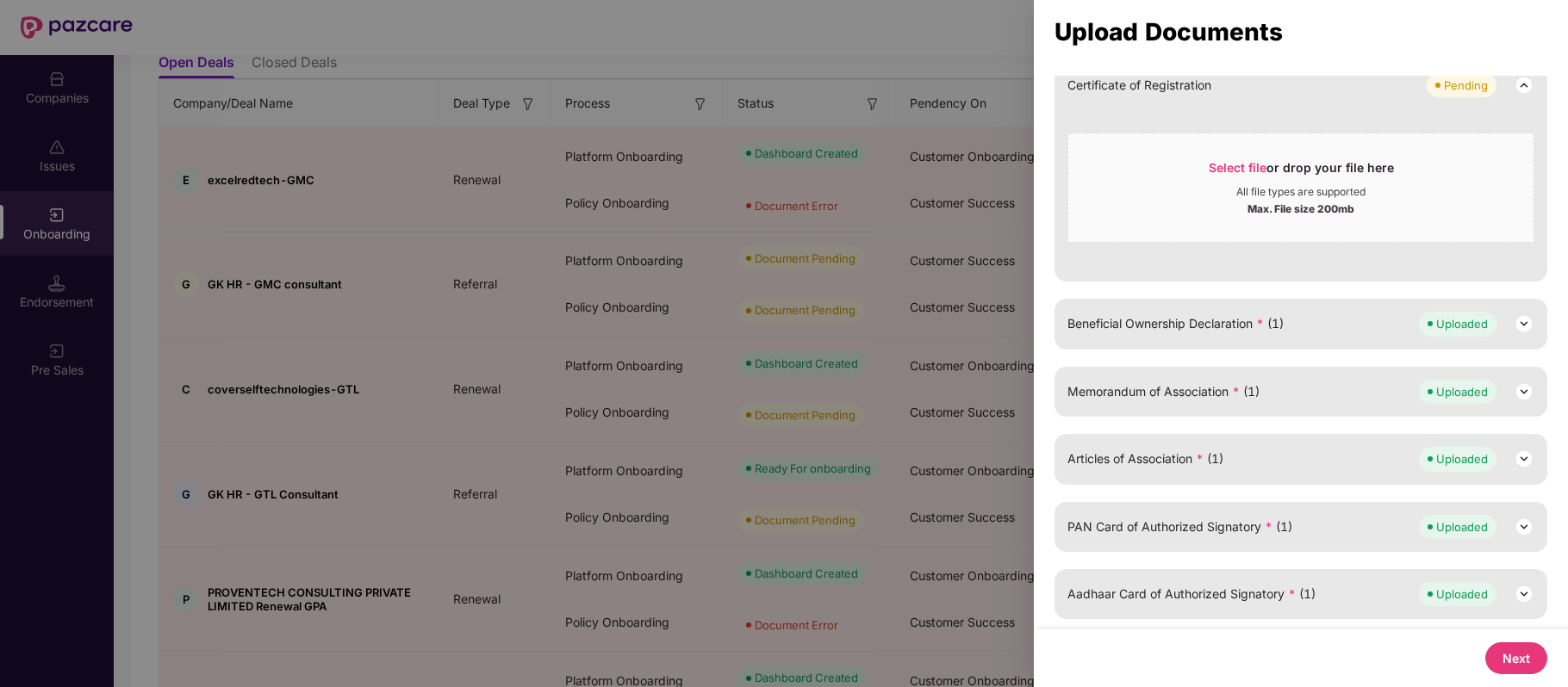
click at [1521, 646] on button "Next" at bounding box center [1516, 659] width 62 height 32
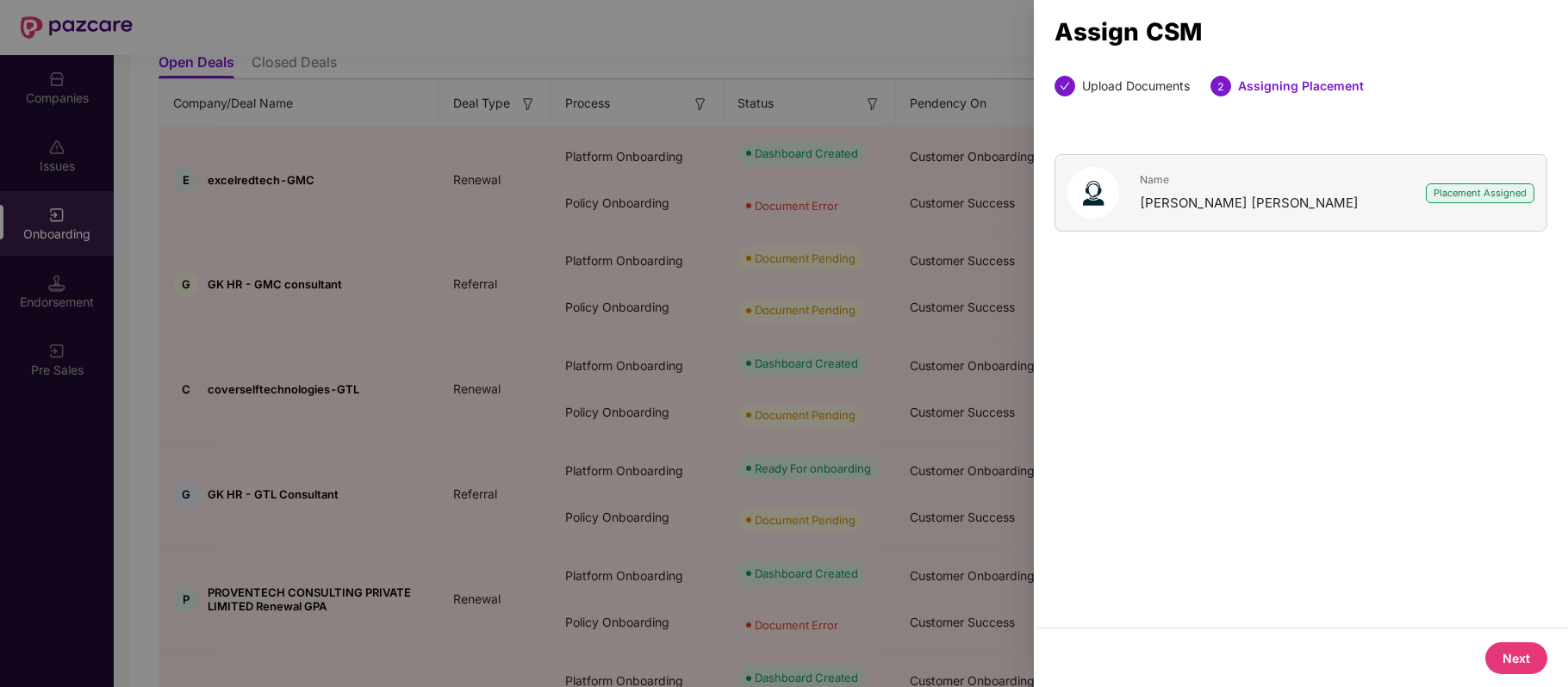
scroll to position [0, 0]
click at [1509, 641] on div "Next" at bounding box center [1301, 658] width 534 height 57
click at [1509, 652] on button "Next" at bounding box center [1516, 659] width 62 height 32
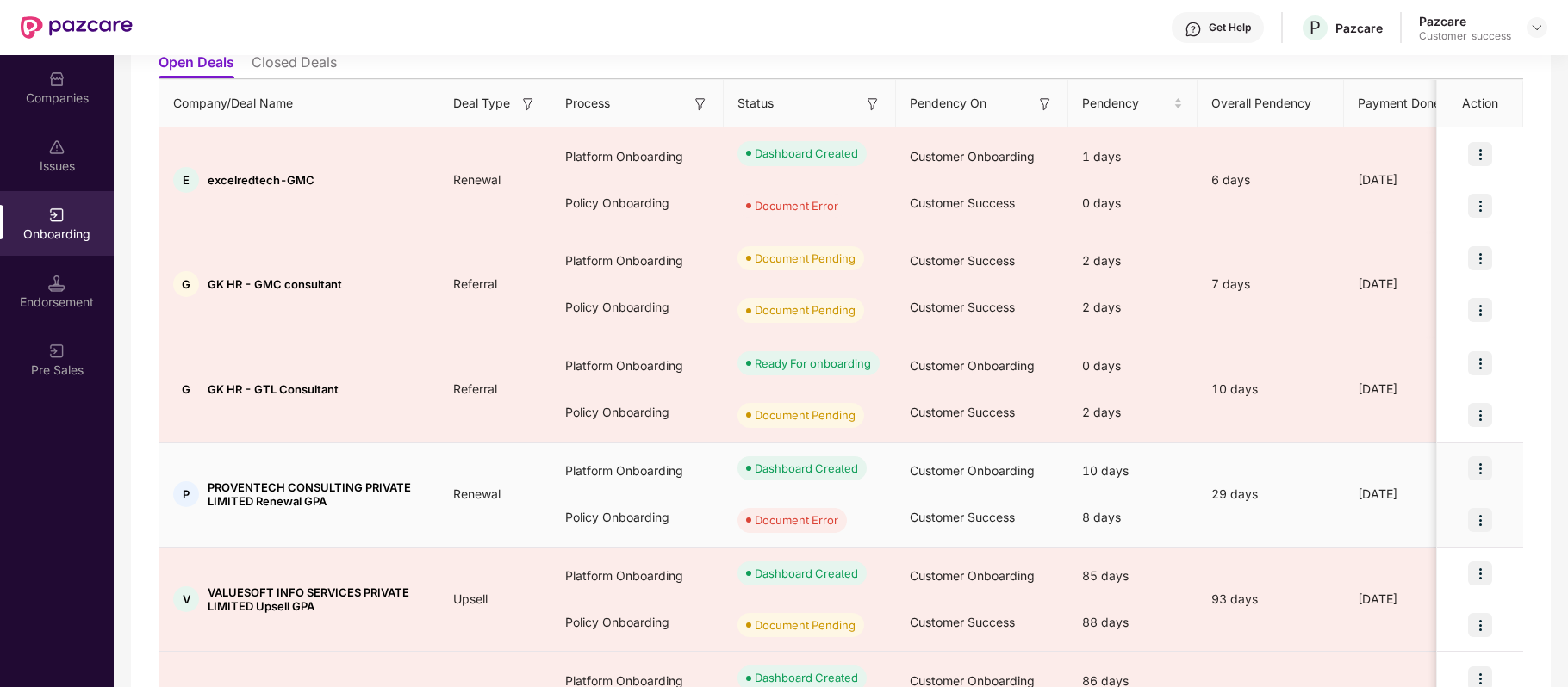
click at [1471, 517] on img at bounding box center [1479, 519] width 24 height 24
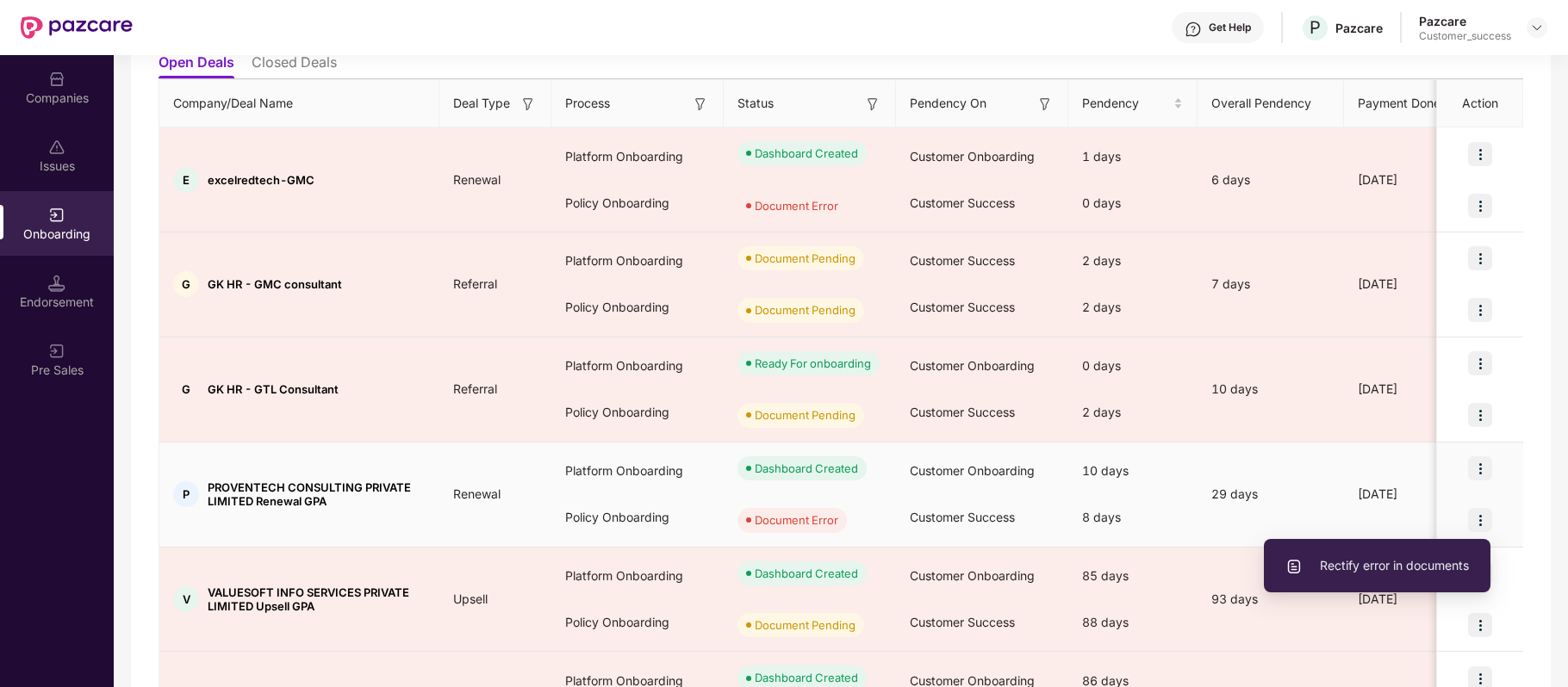
click at [1411, 563] on span "Rectify error in documents" at bounding box center [1377, 565] width 183 height 19
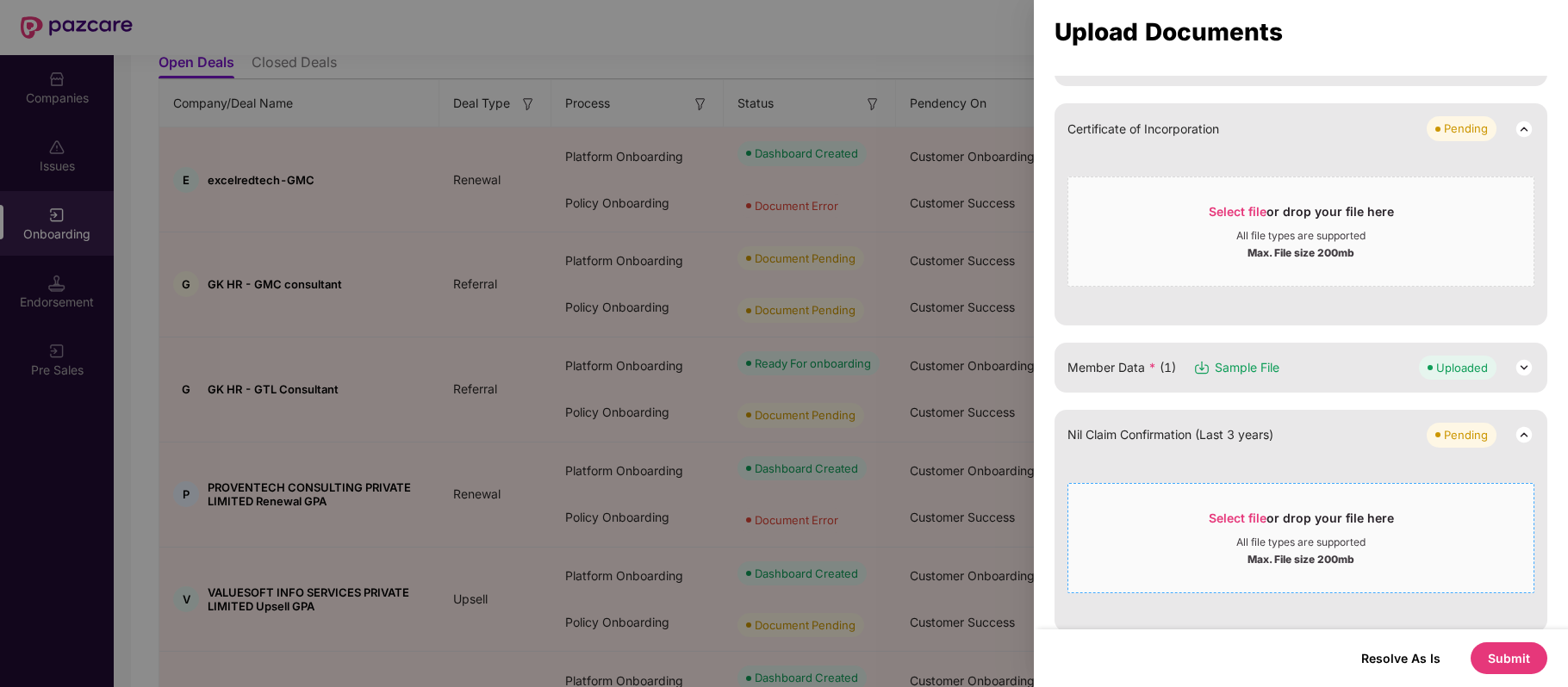
scroll to position [301, 0]
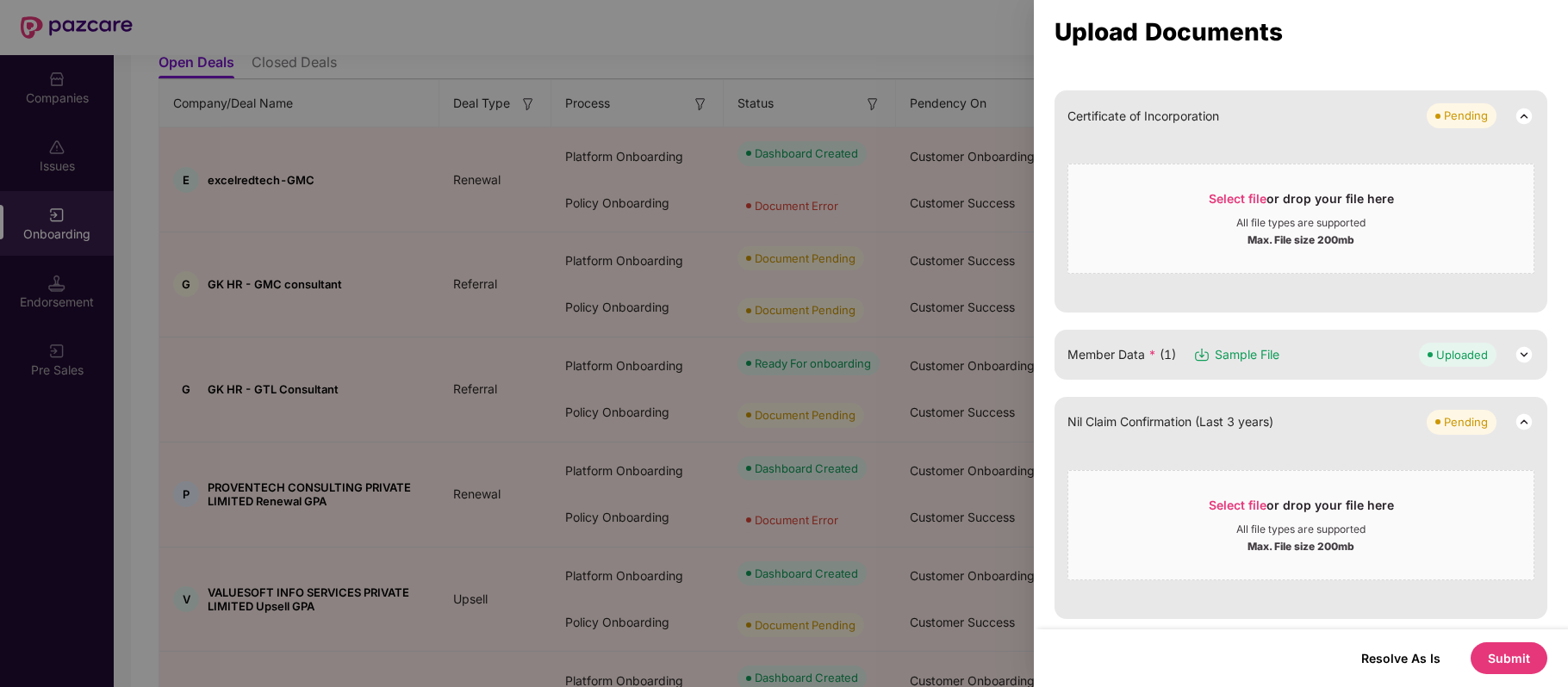
click at [1490, 658] on button "Submit" at bounding box center [1508, 659] width 77 height 32
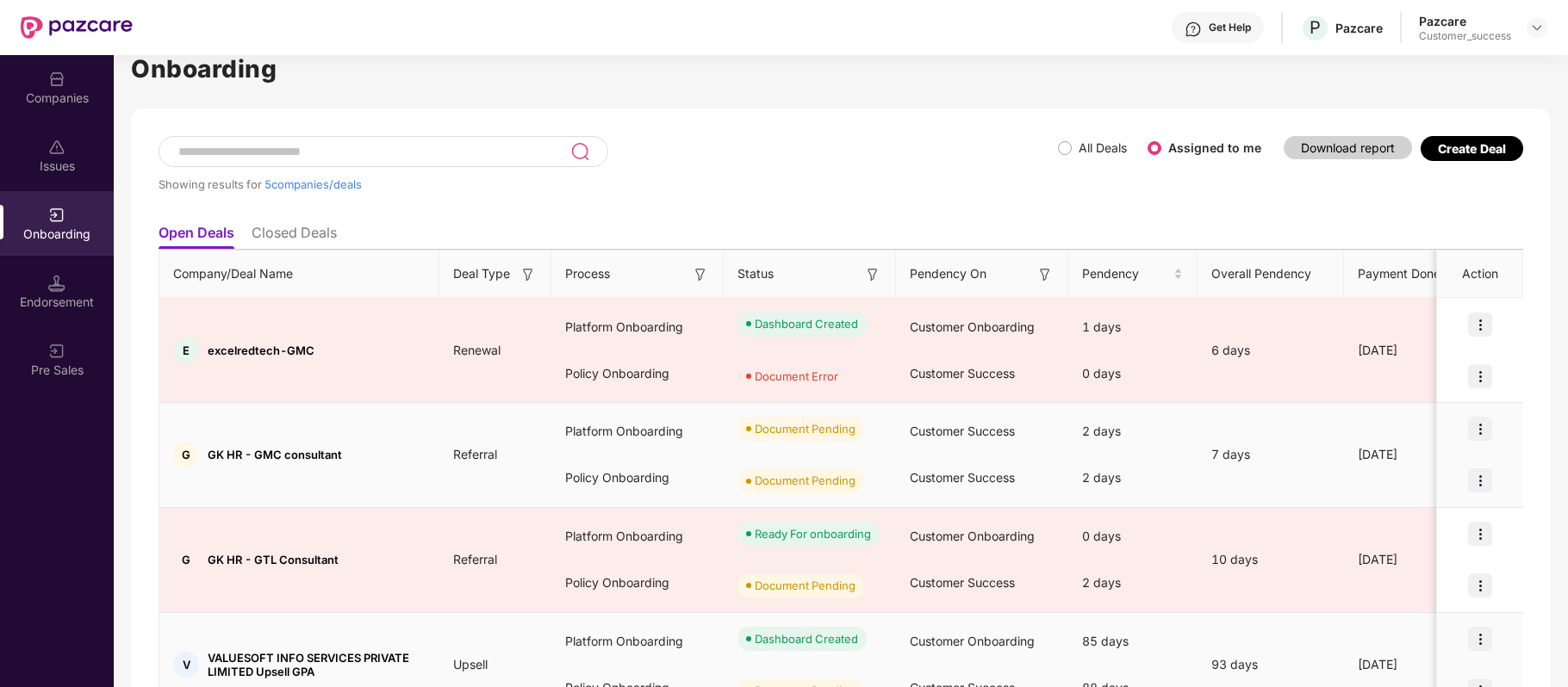
scroll to position [32, 0]
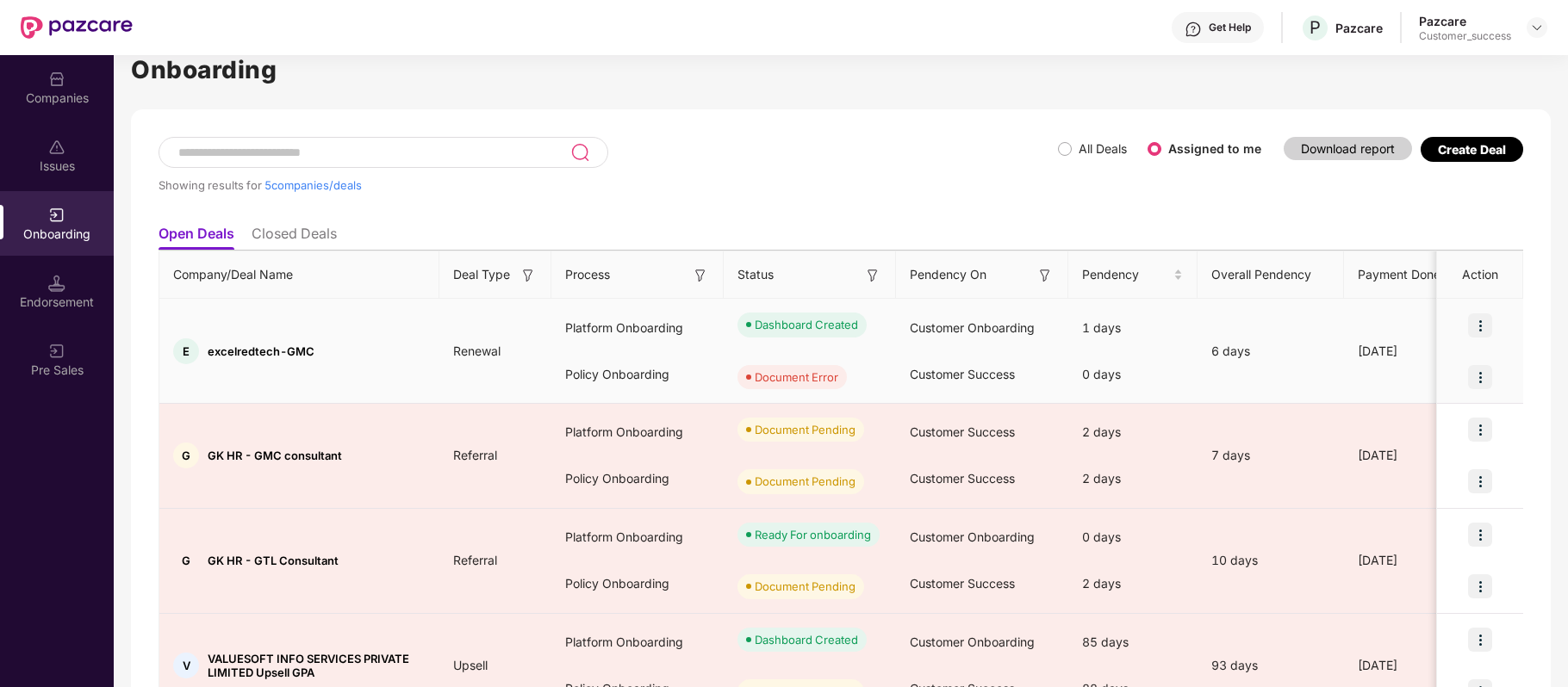
click at [1479, 377] on img at bounding box center [1479, 377] width 24 height 24
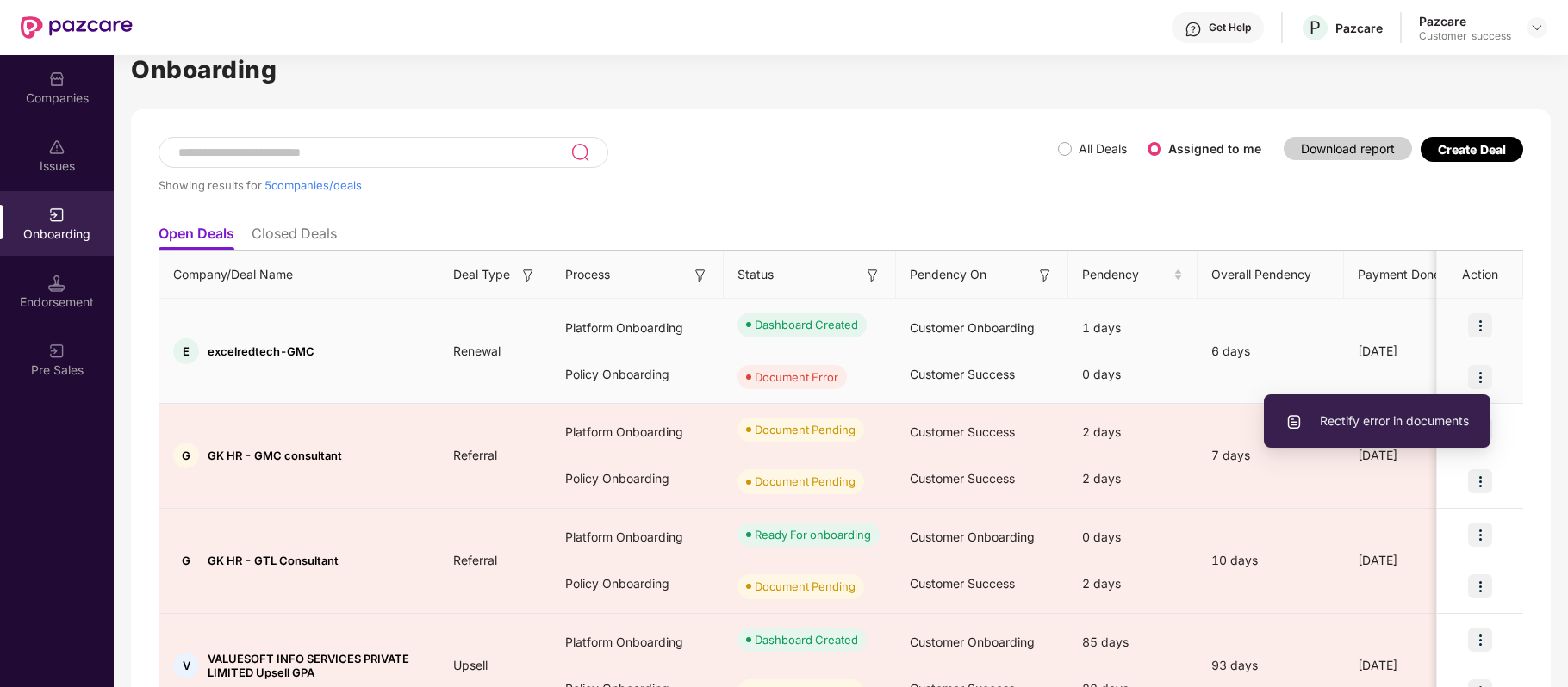
click at [1395, 418] on span "Rectify error in documents" at bounding box center [1377, 421] width 183 height 19
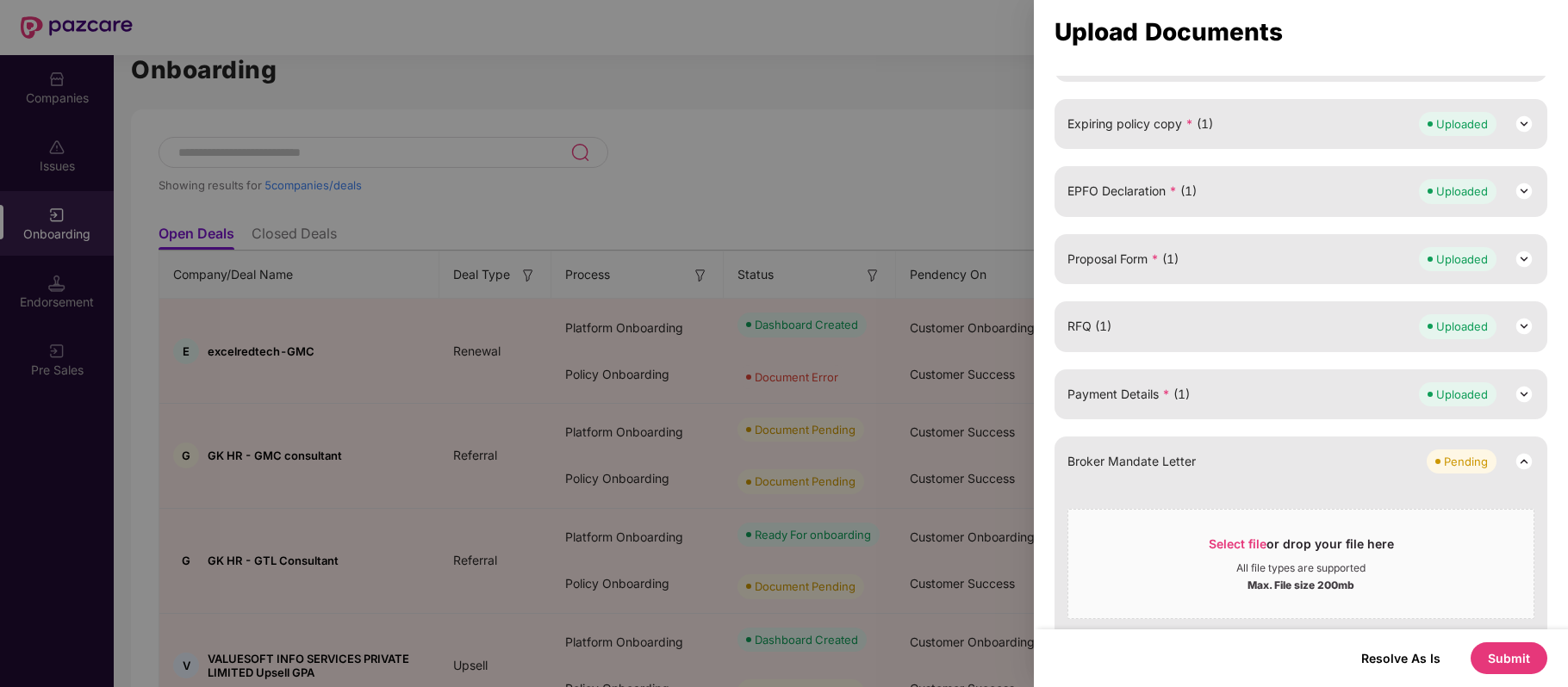
scroll to position [360, 0]
click at [1490, 656] on button "Submit" at bounding box center [1508, 659] width 77 height 32
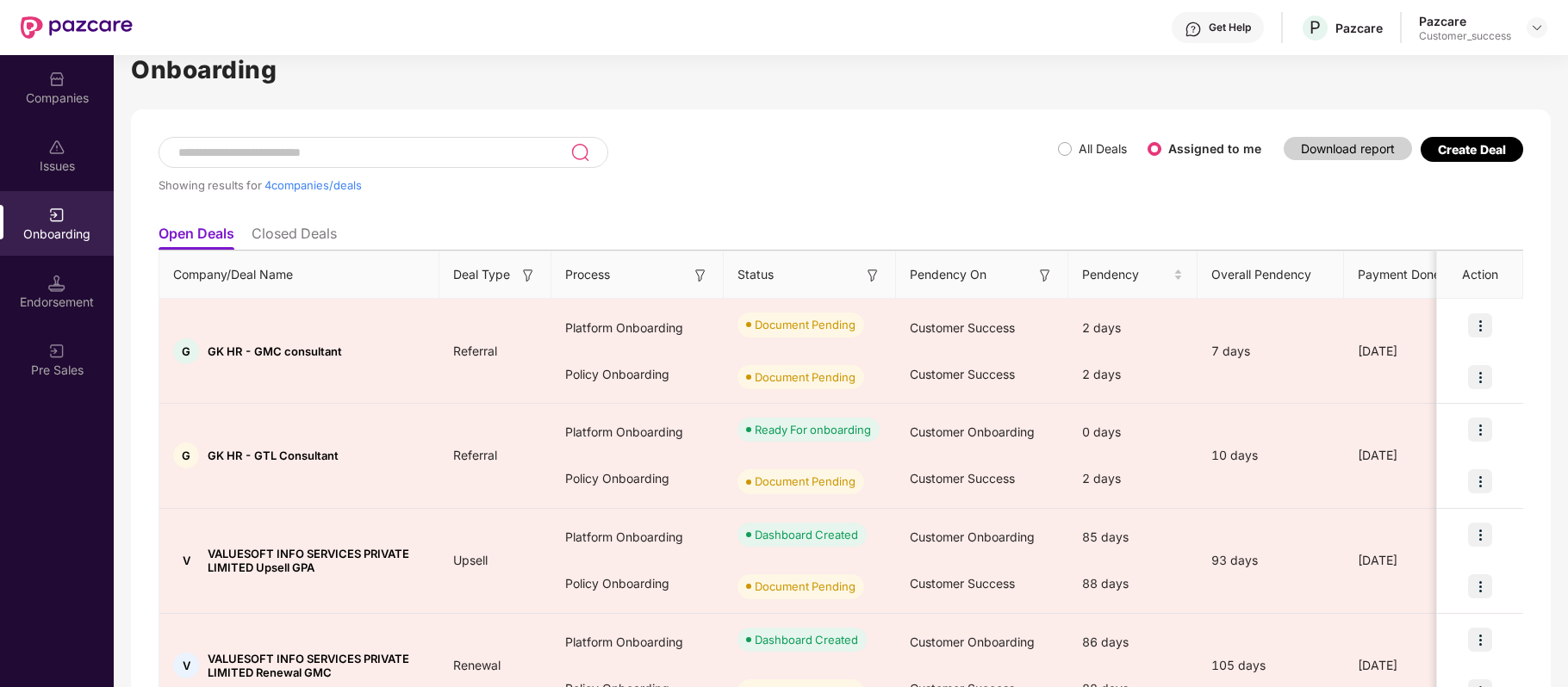
scroll to position [128, 0]
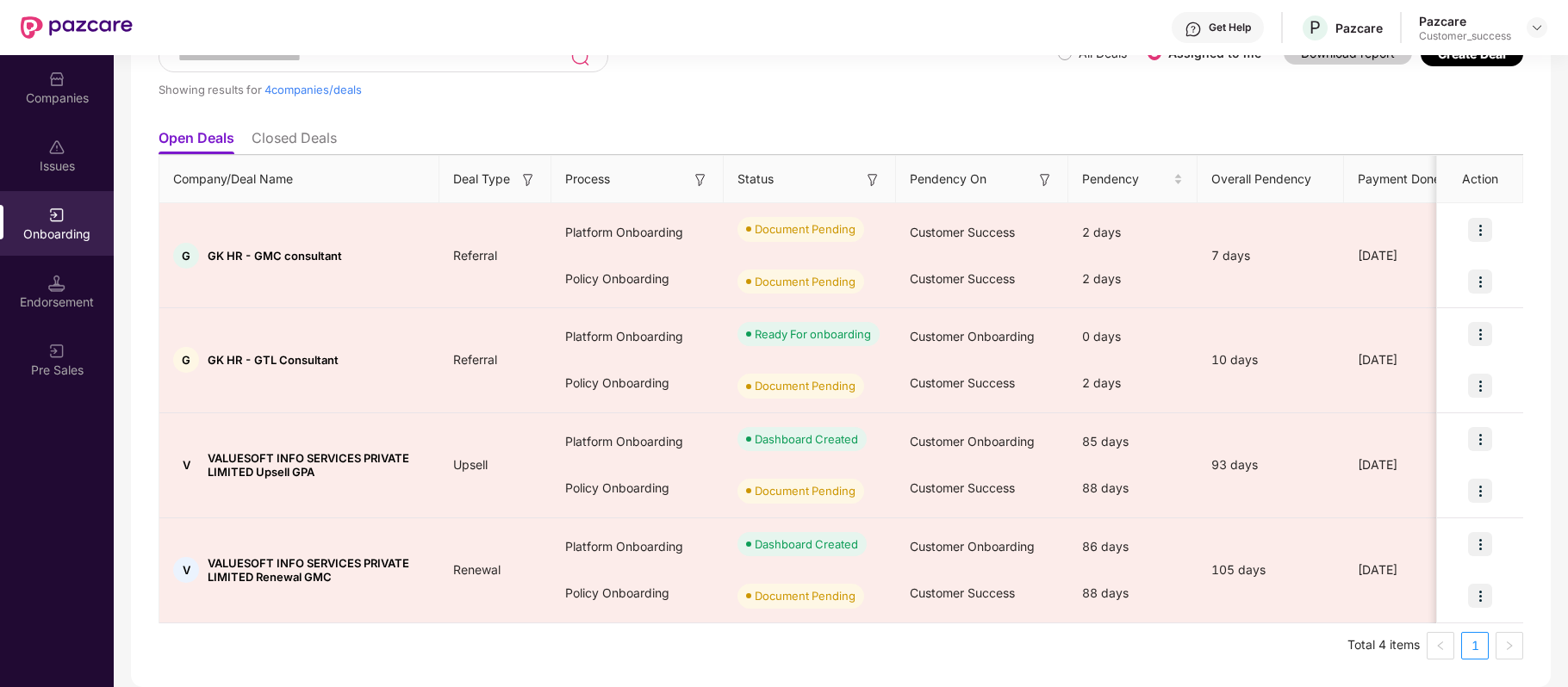
click at [1224, 35] on div "Get Help" at bounding box center [1217, 27] width 93 height 31
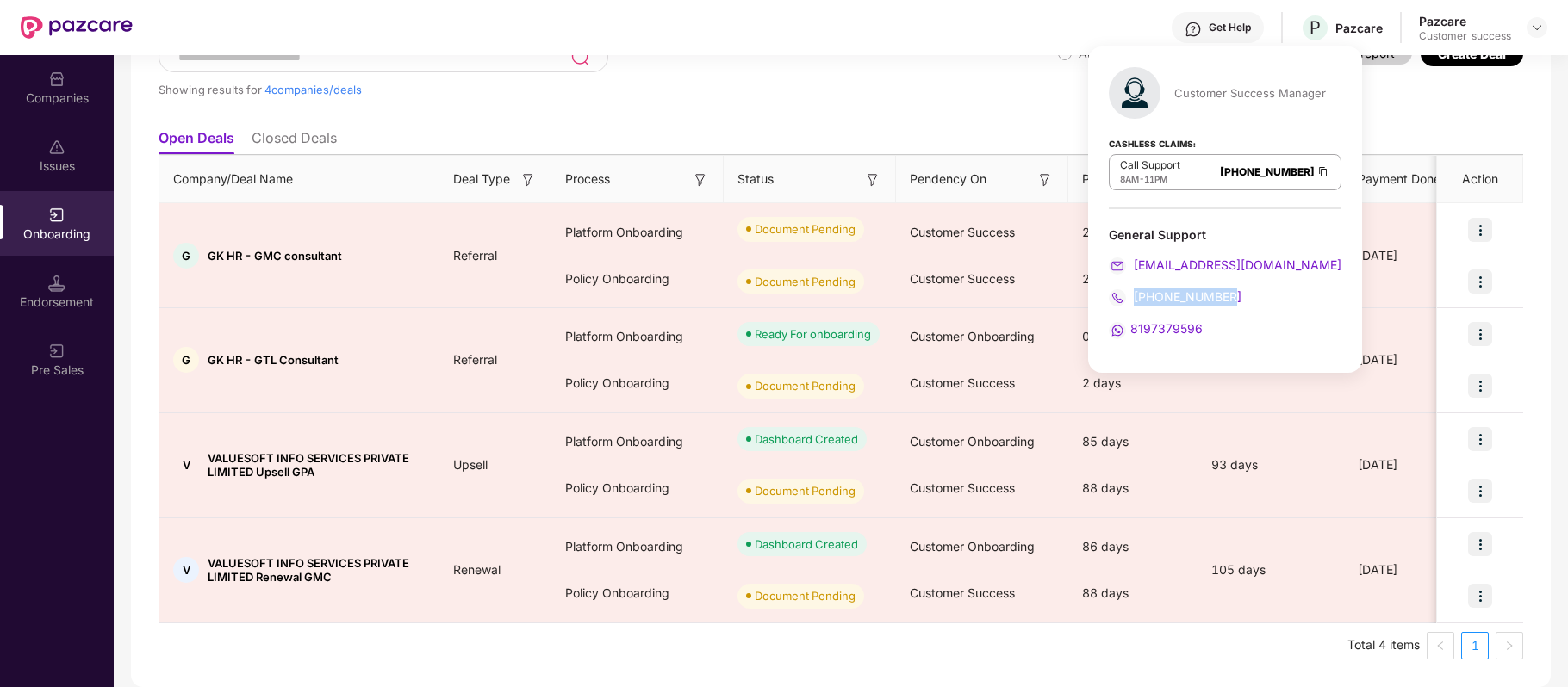
drag, startPoint x: 1236, startPoint y: 294, endPoint x: 1135, endPoint y: 300, distance: 101.2
click at [1135, 300] on div "[PHONE_NUMBER]" at bounding box center [1225, 296] width 233 height 19
copy span "[PHONE_NUMBER]"
